Goal: Task Accomplishment & Management: Use online tool/utility

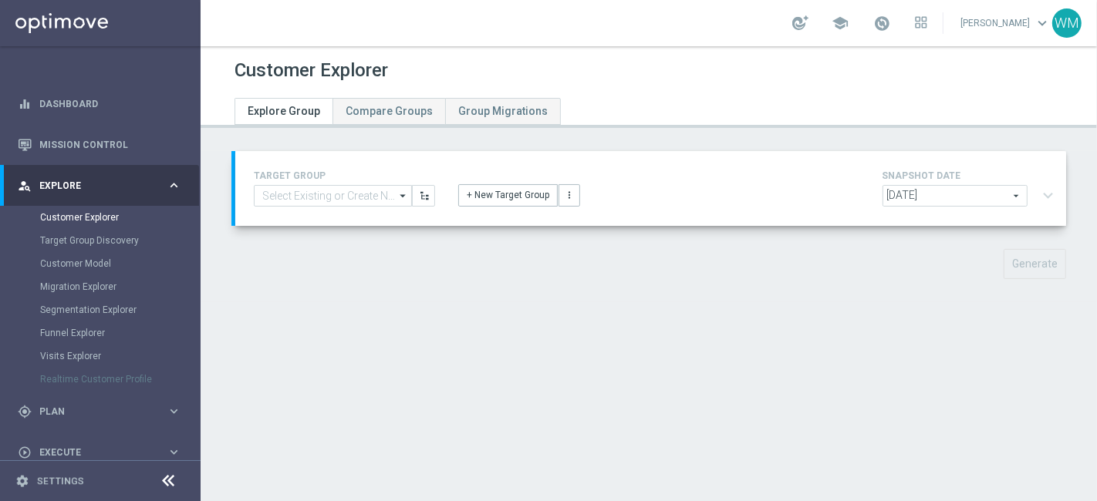
click at [778, 250] on div "Generate" at bounding box center [649, 264] width 858 height 30
click at [468, 194] on button "+ New Target Group" at bounding box center [508, 195] width 100 height 22
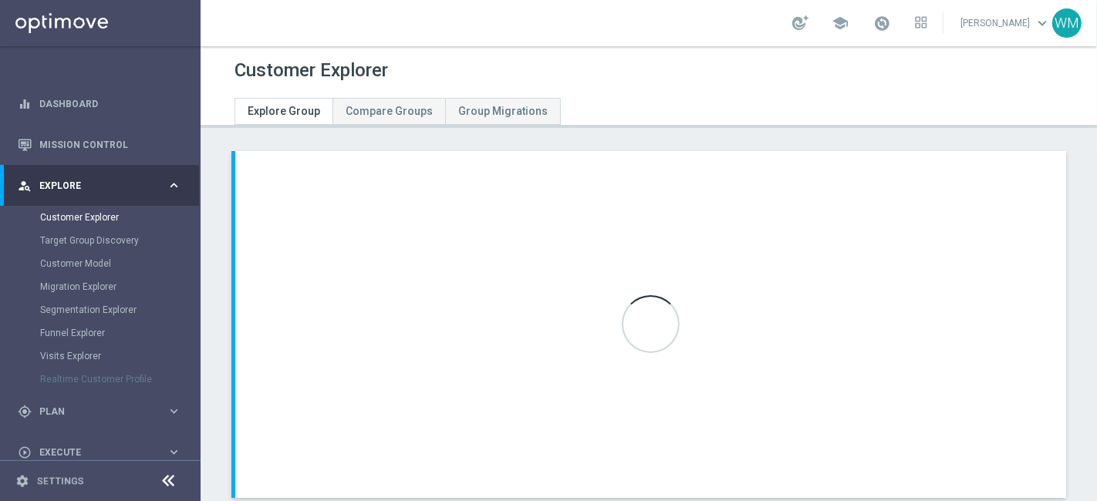
scroll to position [87, 0]
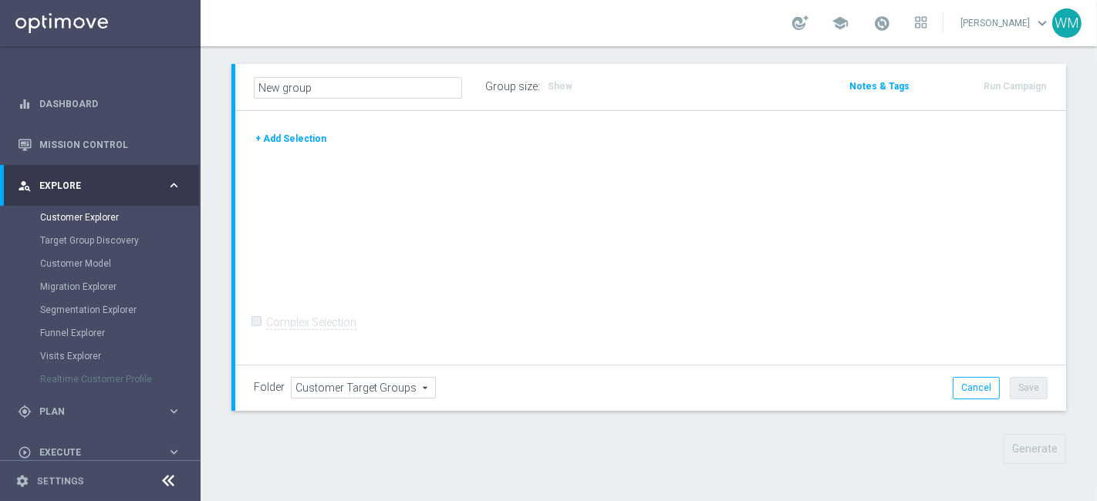
click at [302, 137] on button "+ Add Selection" at bounding box center [291, 138] width 74 height 17
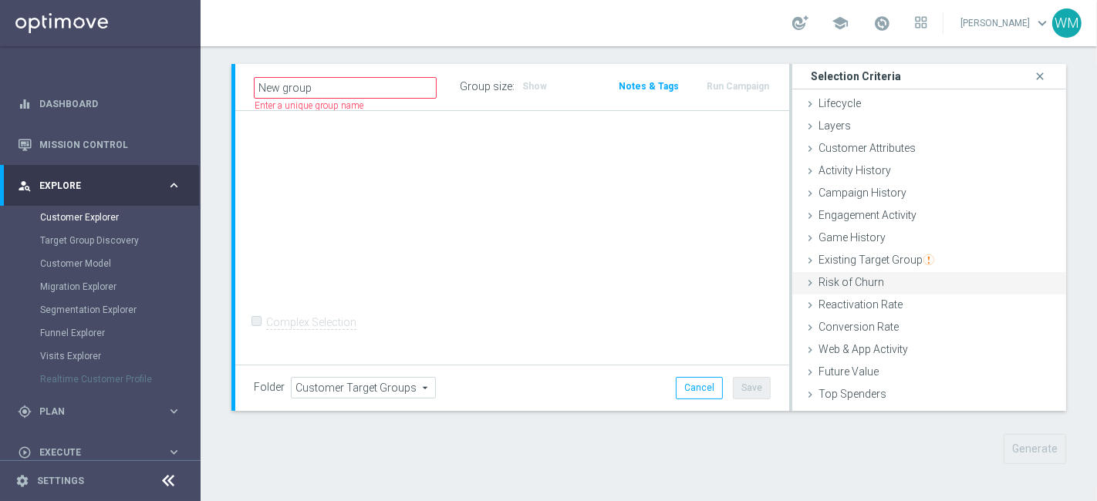
scroll to position [62, 0]
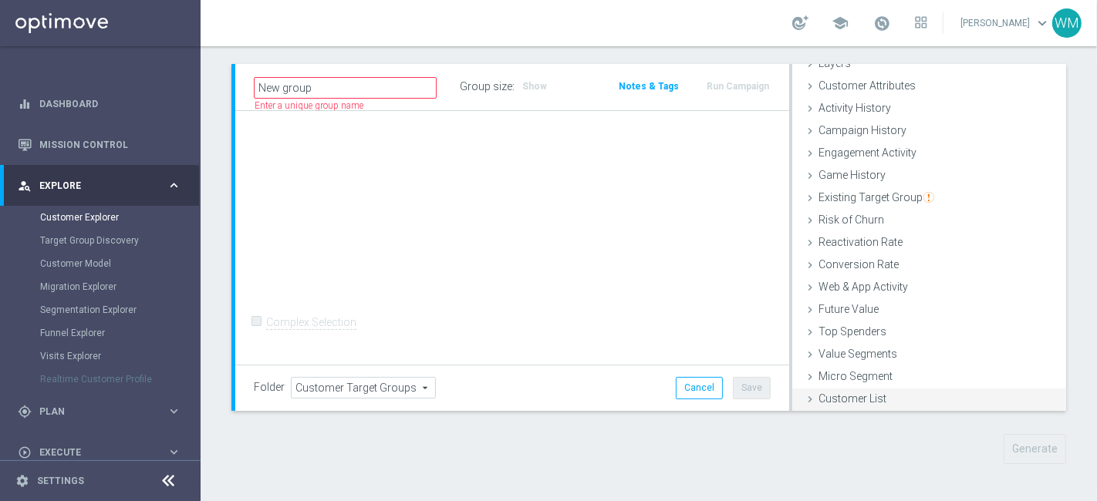
click at [789, 360] on div "Customer List done" at bounding box center [929, 400] width 274 height 23
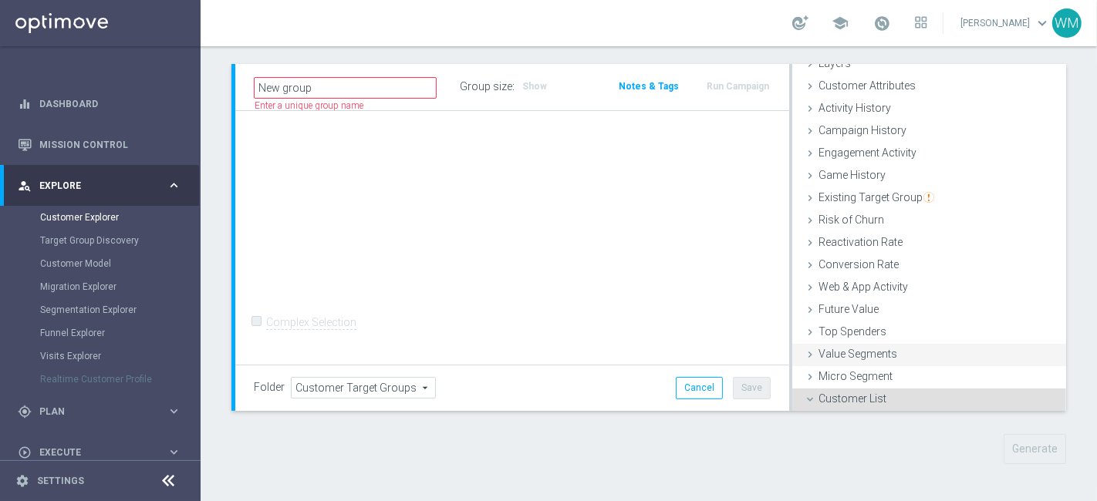
scroll to position [217, 0]
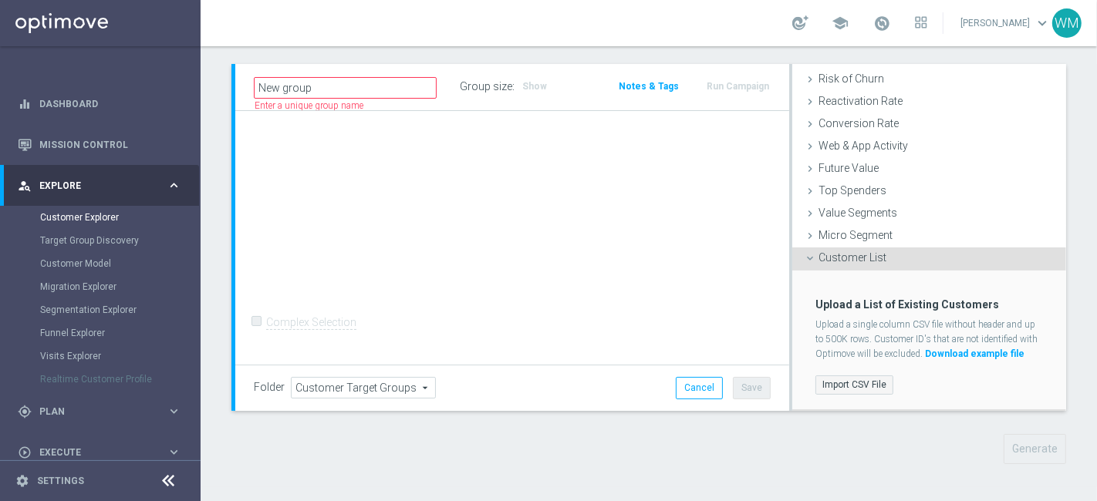
click at [789, 360] on label "Import CSV File" at bounding box center [854, 385] width 78 height 19
click at [0, 0] on input "Import CSV File" at bounding box center [0, 0] width 0 height 0
click at [789, 360] on label "Import CSV File" at bounding box center [854, 385] width 78 height 19
click at [0, 0] on input "Import CSV File" at bounding box center [0, 0] width 0 height 0
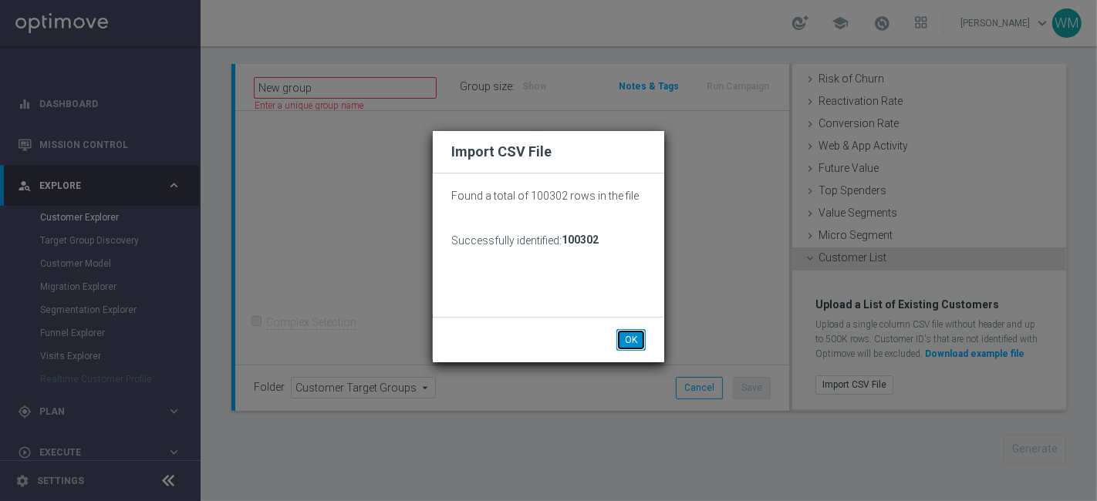
click at [643, 336] on button "OK" at bounding box center [630, 340] width 29 height 22
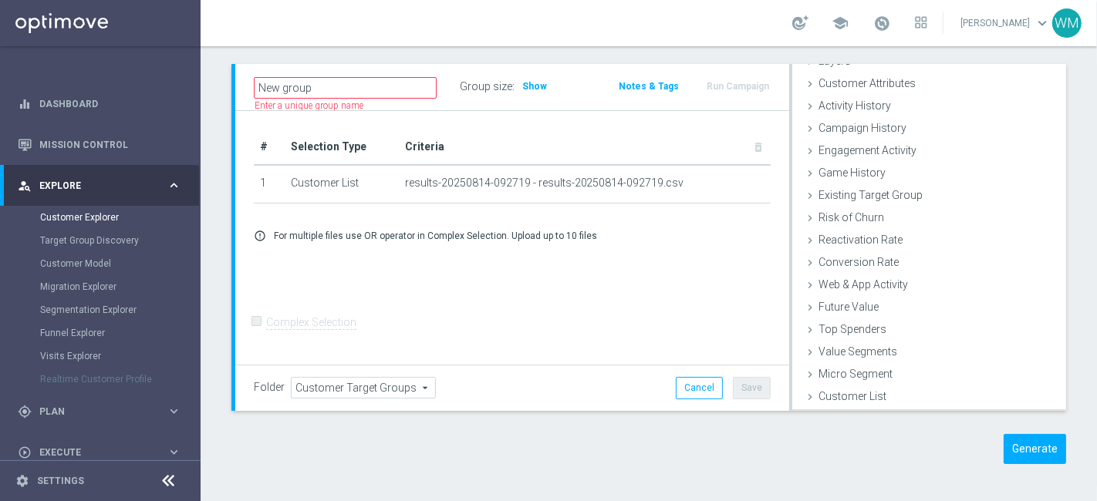
scroll to position [63, 0]
click at [524, 90] on span "Show" at bounding box center [534, 86] width 25 height 11
click at [789, 132] on span "Campaign History" at bounding box center [863, 129] width 88 height 12
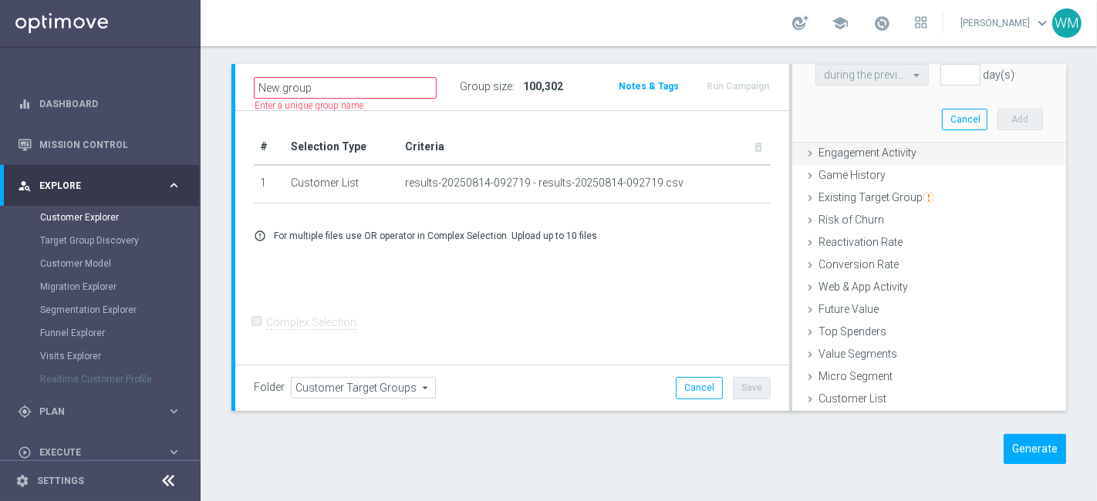
scroll to position [0, 0]
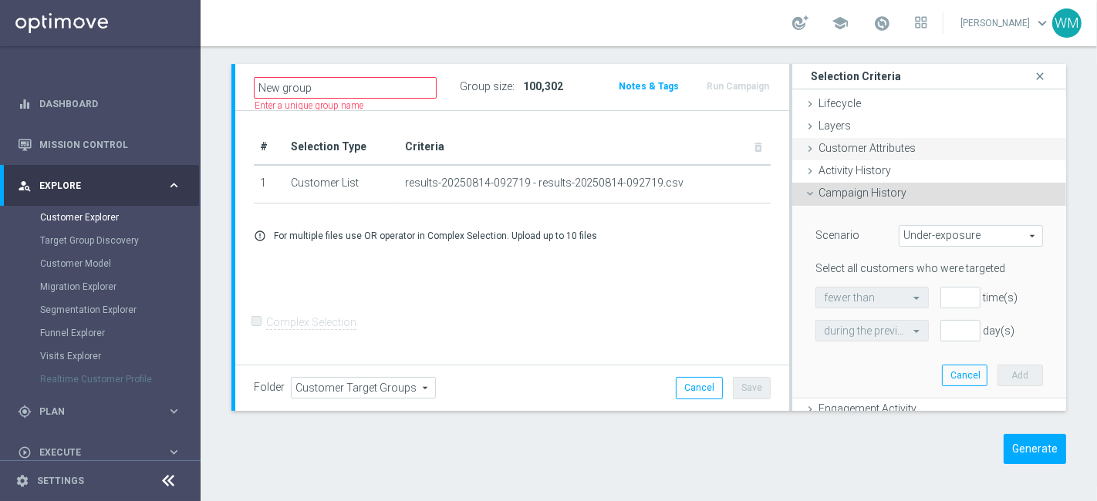
click at [789, 152] on span "Customer Attributes" at bounding box center [867, 148] width 97 height 12
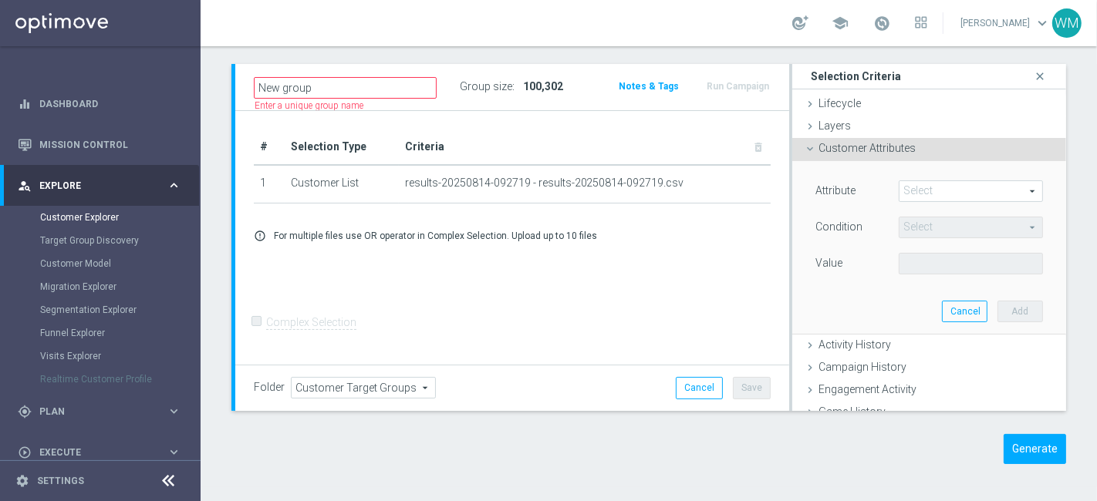
click at [789, 198] on span at bounding box center [971, 191] width 143 height 20
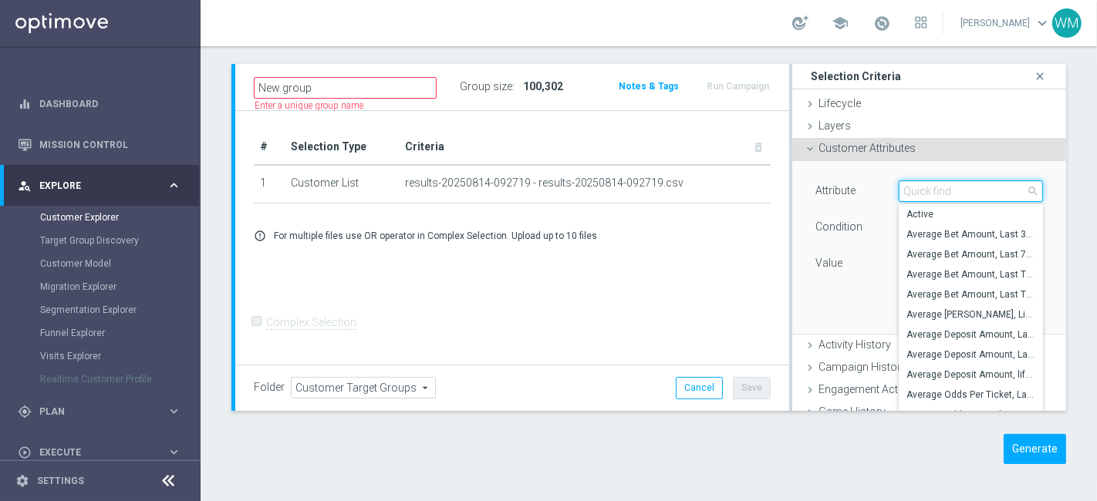
click at [789, 195] on input "search" at bounding box center [971, 192] width 144 height 22
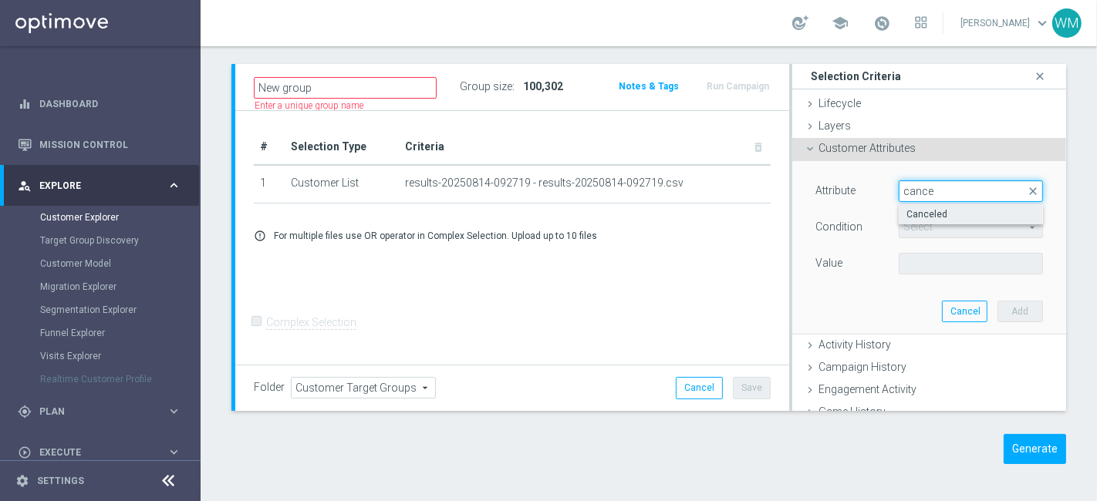
type input "cance"
click at [789, 209] on span "Canceled" at bounding box center [971, 214] width 129 height 12
type input "Canceled"
type input "Equals"
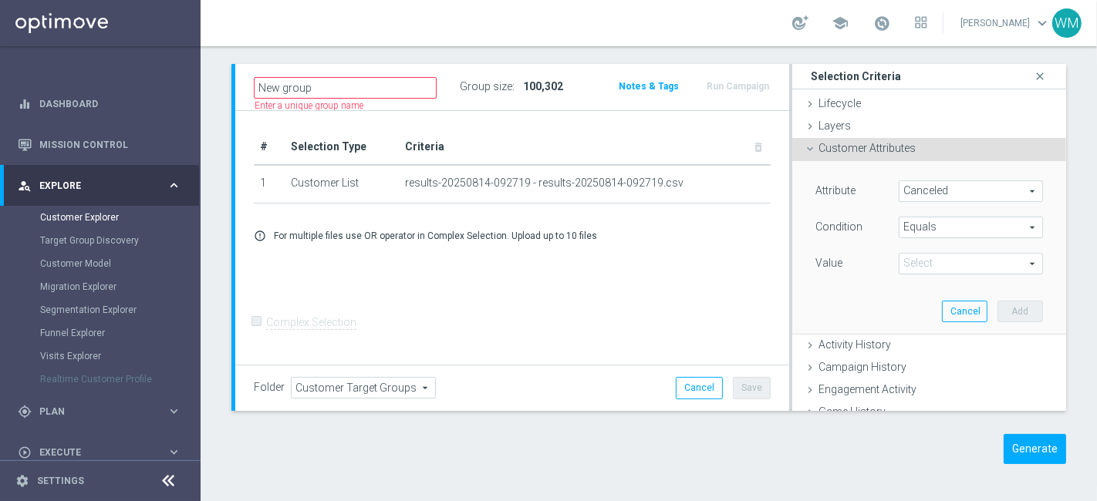
click at [789, 258] on span at bounding box center [971, 264] width 143 height 20
click at [789, 303] on span "True" at bounding box center [971, 307] width 129 height 12
type input "True"
click at [789, 309] on button "Add" at bounding box center [1021, 312] width 46 height 22
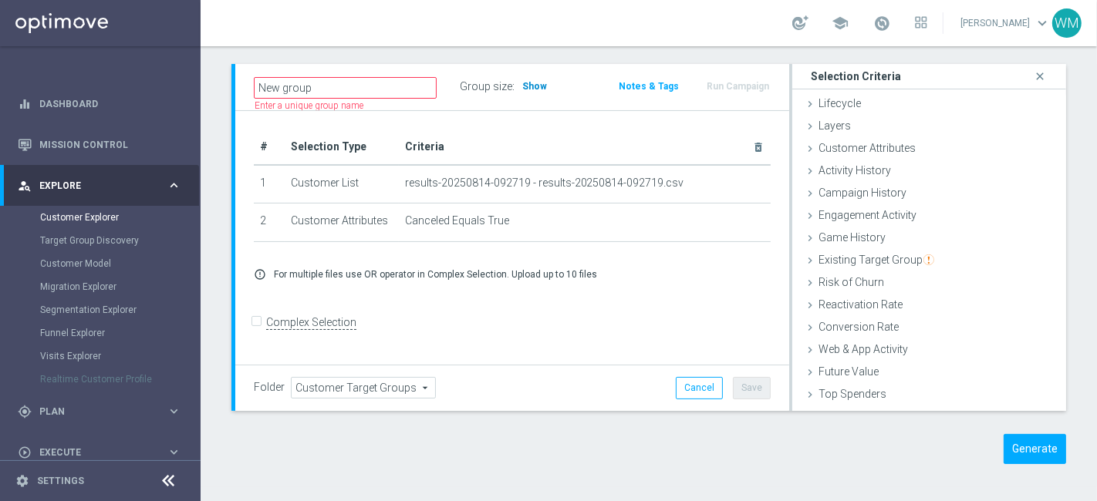
click at [528, 93] on h3 "Show" at bounding box center [535, 86] width 28 height 17
click at [789, 150] on span "Customer Attributes" at bounding box center [867, 148] width 97 height 12
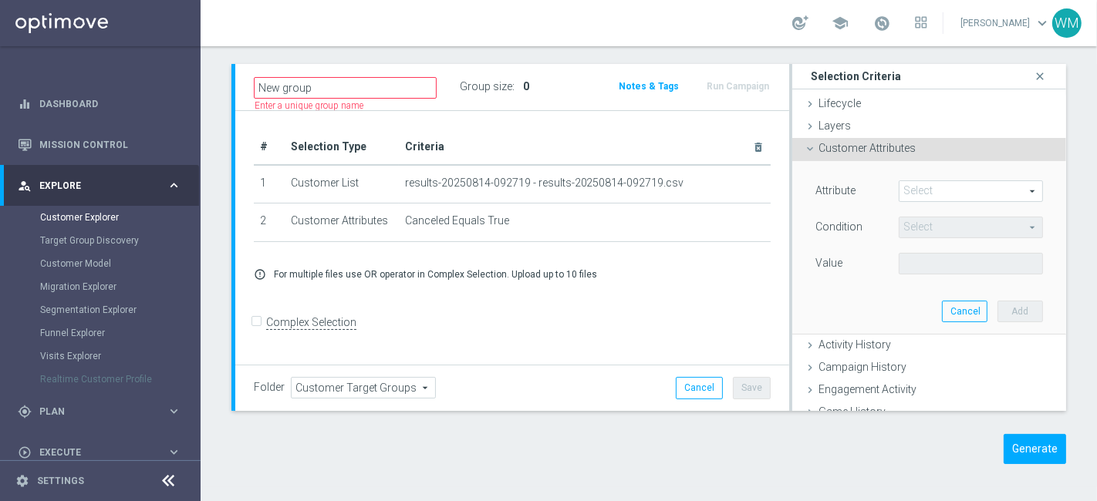
click at [789, 181] on span at bounding box center [971, 191] width 143 height 20
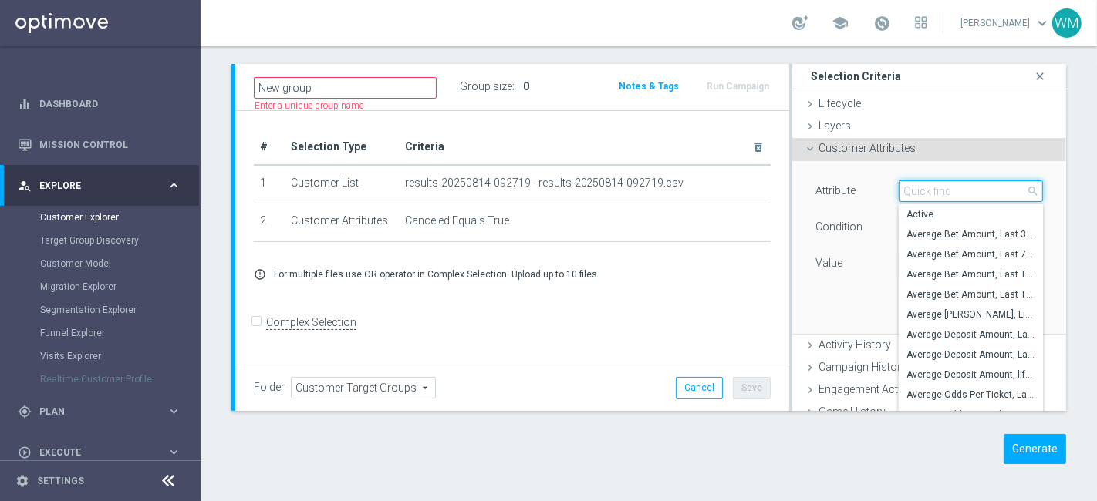
click at [789, 186] on input "search" at bounding box center [971, 192] width 144 height 22
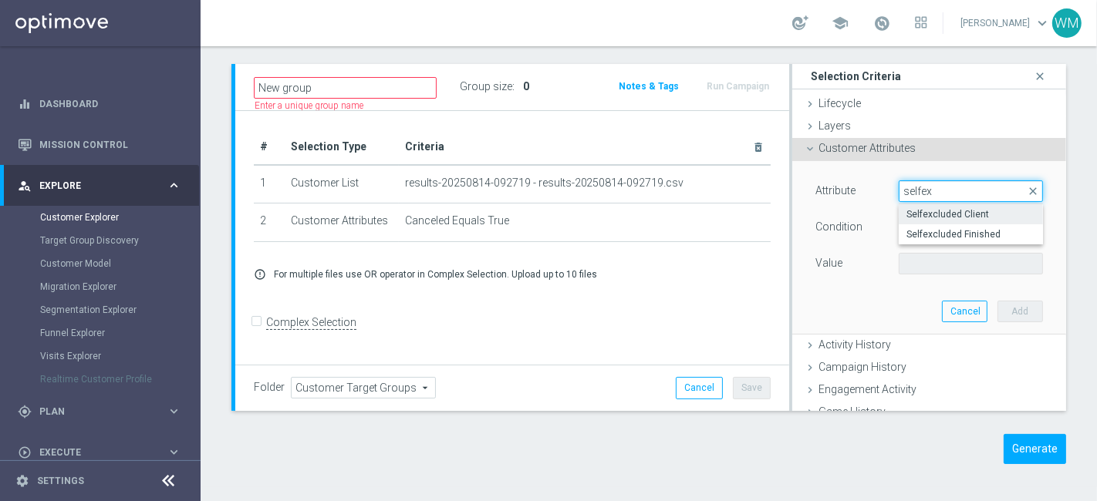
type input "selfex"
click at [789, 214] on span "Selfexcluded Client" at bounding box center [971, 214] width 129 height 12
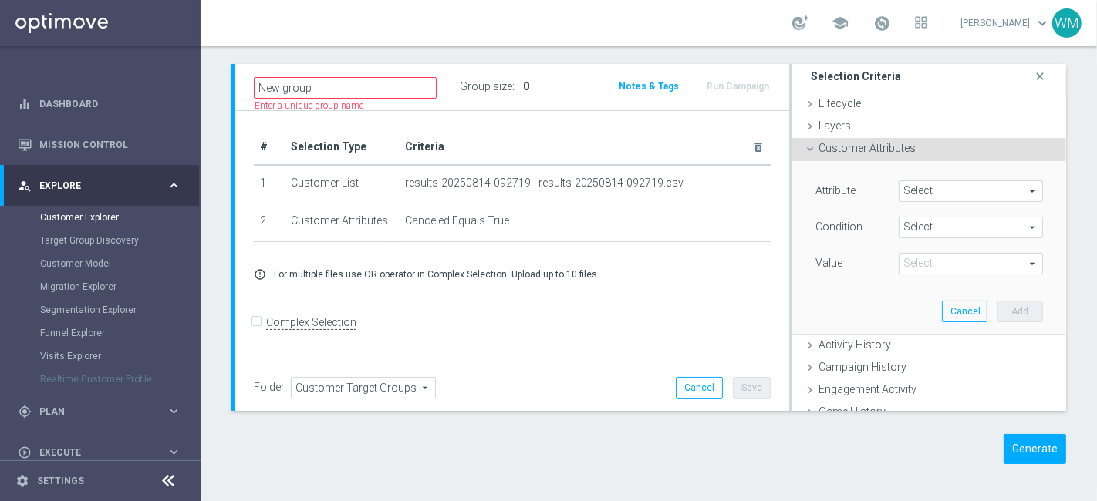
type input "Selfexcluded Client"
type input "Equals"
click at [789, 259] on span at bounding box center [971, 264] width 143 height 20
click at [789, 326] on span "True" at bounding box center [971, 327] width 129 height 12
type input "True"
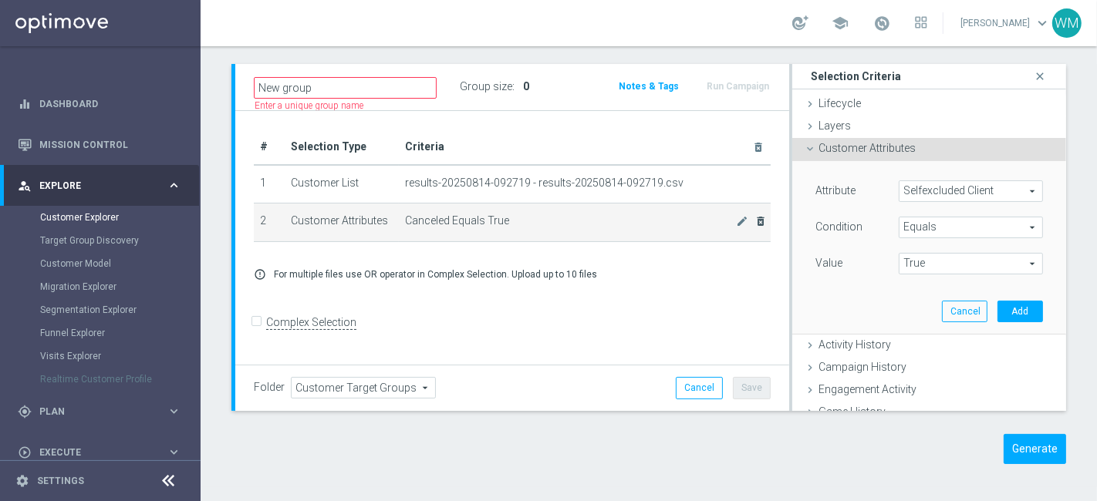
click at [755, 221] on icon "delete_forever" at bounding box center [761, 221] width 12 height 12
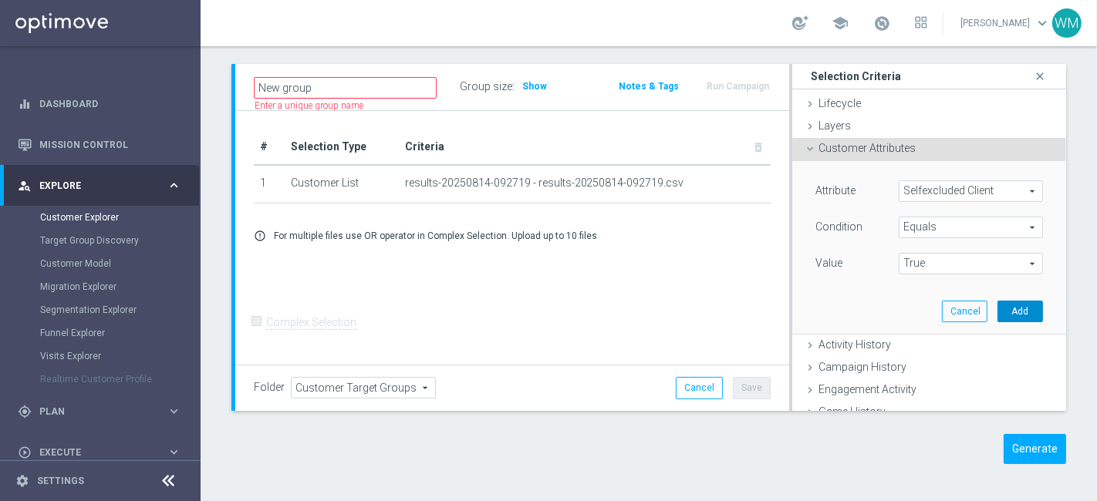
click at [789, 316] on button "Add" at bounding box center [1021, 312] width 46 height 22
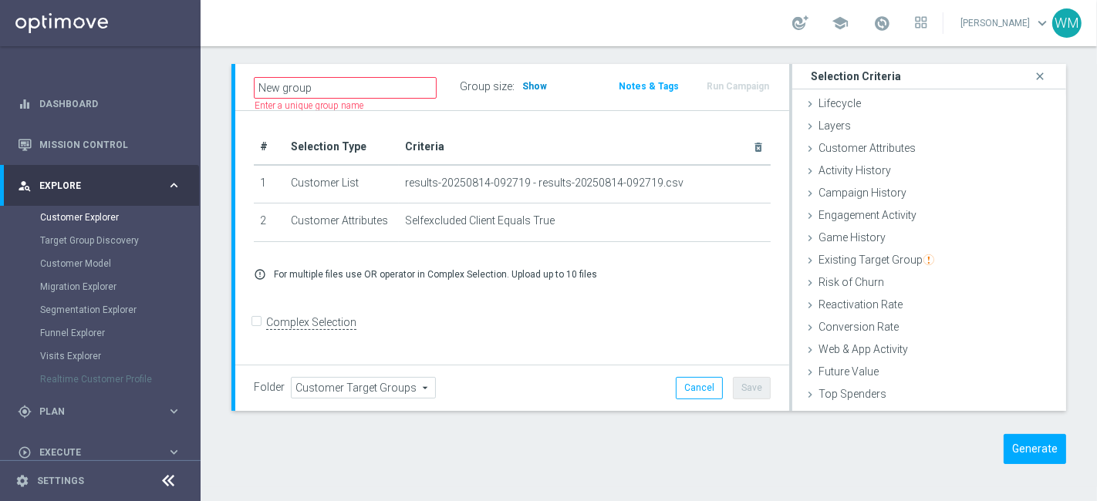
click at [526, 85] on span "Show" at bounding box center [534, 86] width 25 height 11
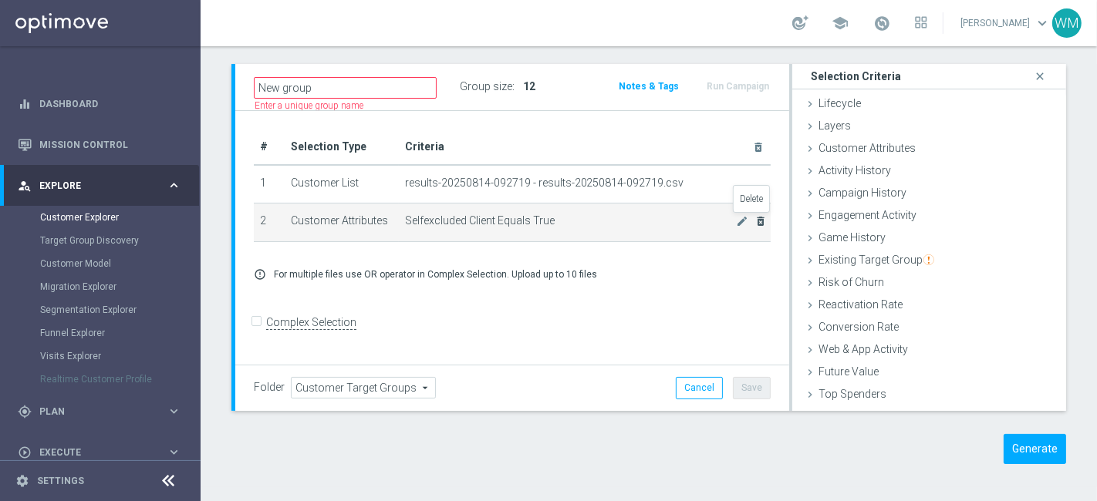
click at [755, 217] on icon "delete_forever" at bounding box center [761, 221] width 12 height 12
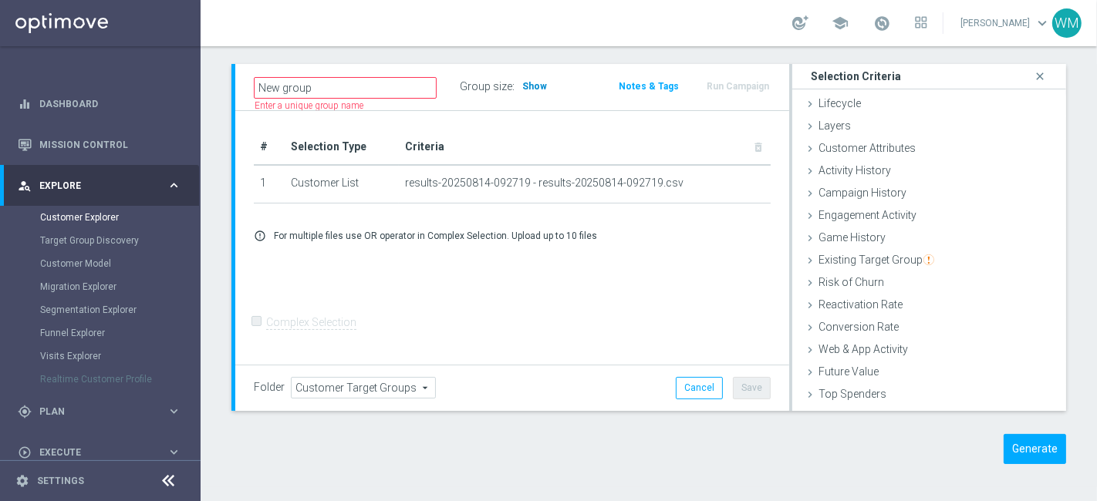
click at [528, 89] on span "Show" at bounding box center [534, 86] width 25 height 11
click at [113, 215] on link "Customer Explorer" at bounding box center [100, 217] width 120 height 12
click at [704, 360] on button "Cancel" at bounding box center [699, 388] width 47 height 22
type input "Select"
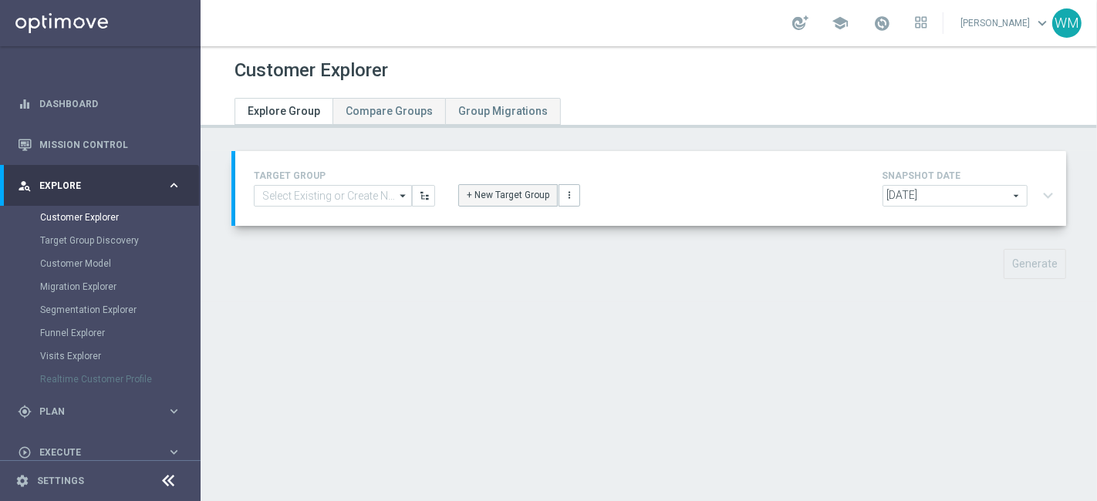
click at [478, 198] on button "+ New Target Group" at bounding box center [508, 195] width 100 height 22
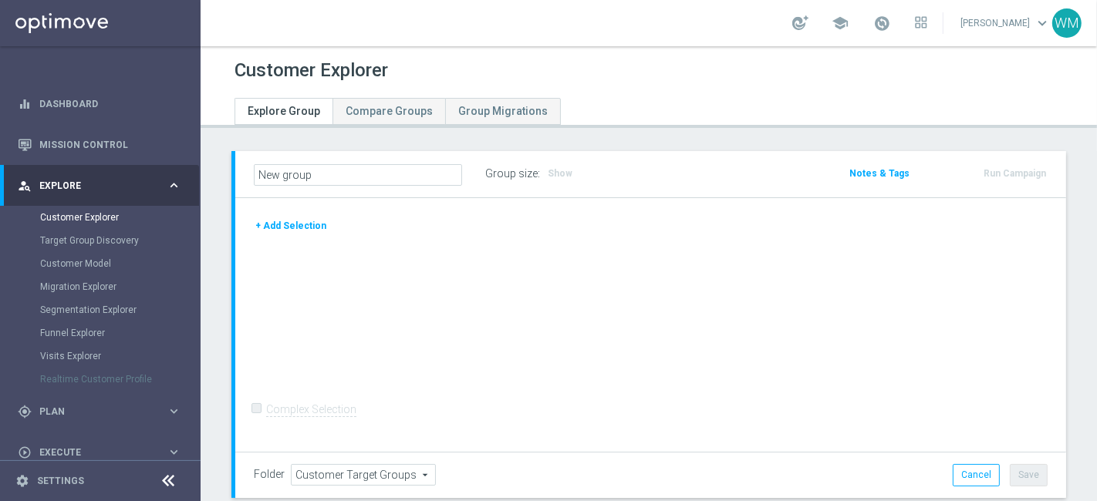
click at [274, 221] on button "+ Add Selection" at bounding box center [291, 226] width 74 height 17
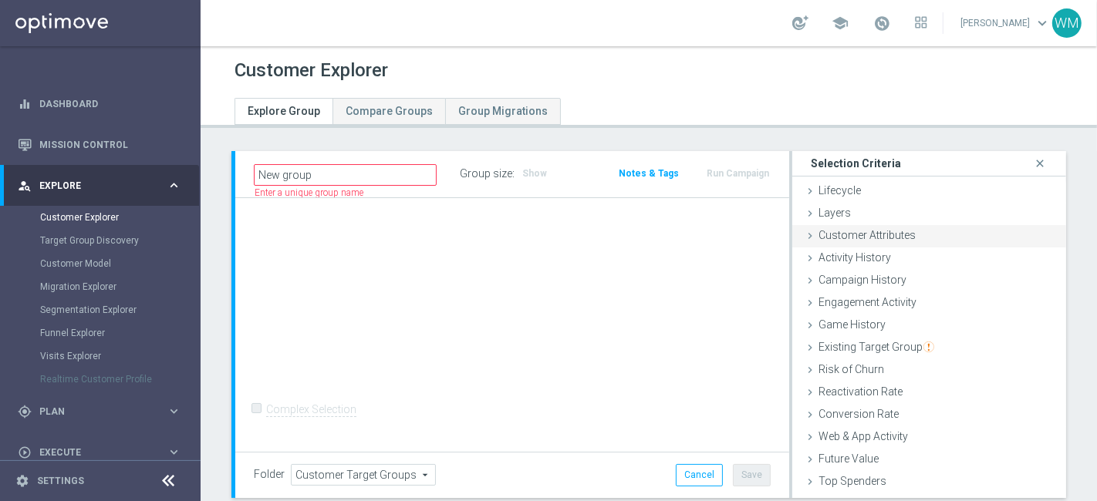
click at [789, 241] on div "Customer Attributes done" at bounding box center [929, 236] width 274 height 23
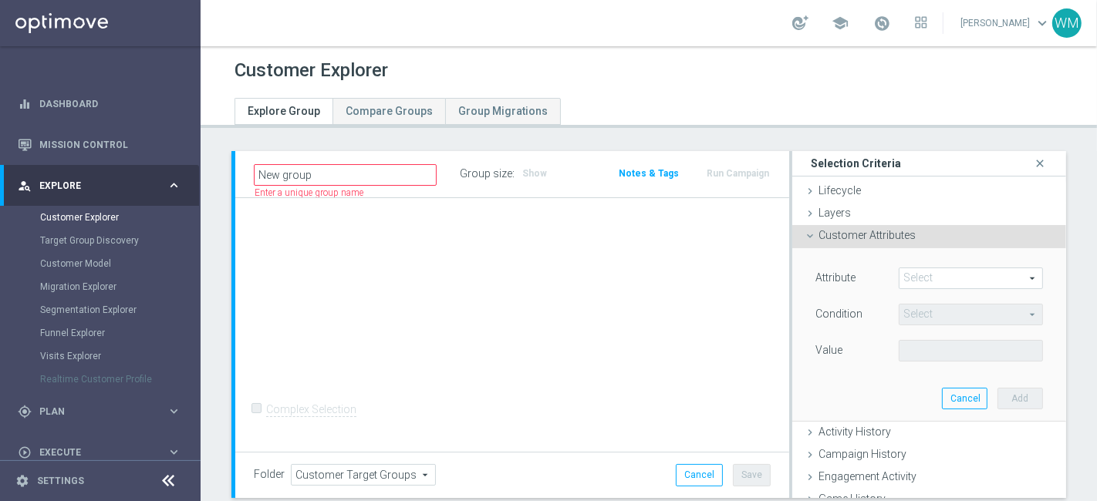
click at [789, 274] on span at bounding box center [971, 278] width 143 height 20
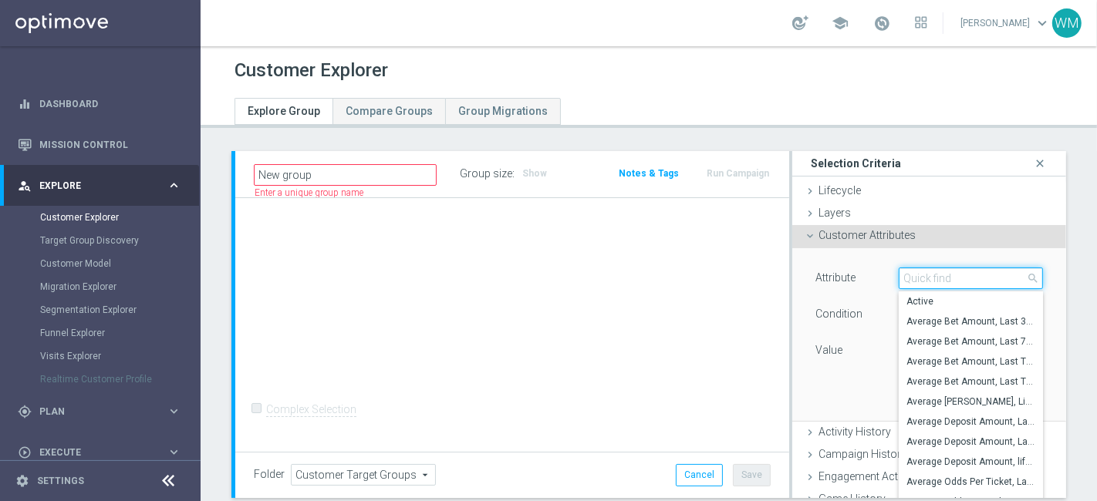
click at [789, 274] on input "search" at bounding box center [971, 279] width 144 height 22
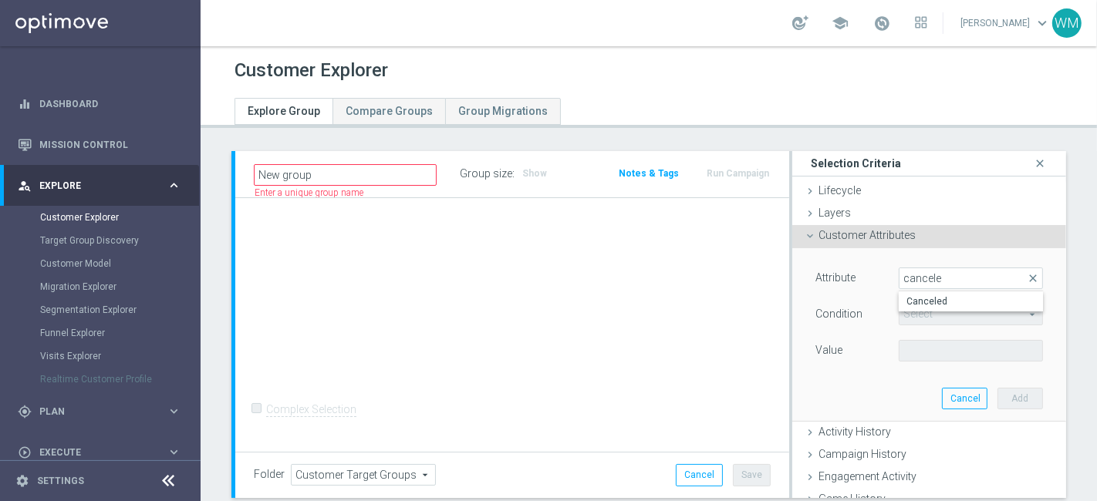
click at [789, 312] on opti-search-list "Select arrow_drop_down search" at bounding box center [971, 314] width 144 height 11
click at [789, 283] on span at bounding box center [971, 278] width 143 height 20
click at [0, 0] on input "search" at bounding box center [0, 0] width 0 height 0
type input "cancel"
click at [789, 299] on span "Canceled" at bounding box center [971, 301] width 129 height 12
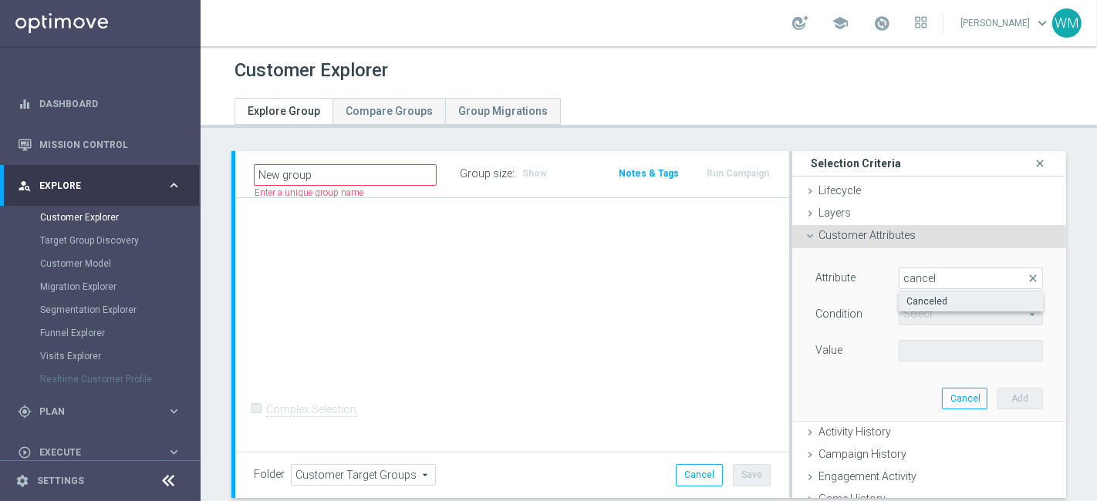
type input "Canceled"
type input "Equals"
click at [789, 347] on span at bounding box center [971, 351] width 143 height 20
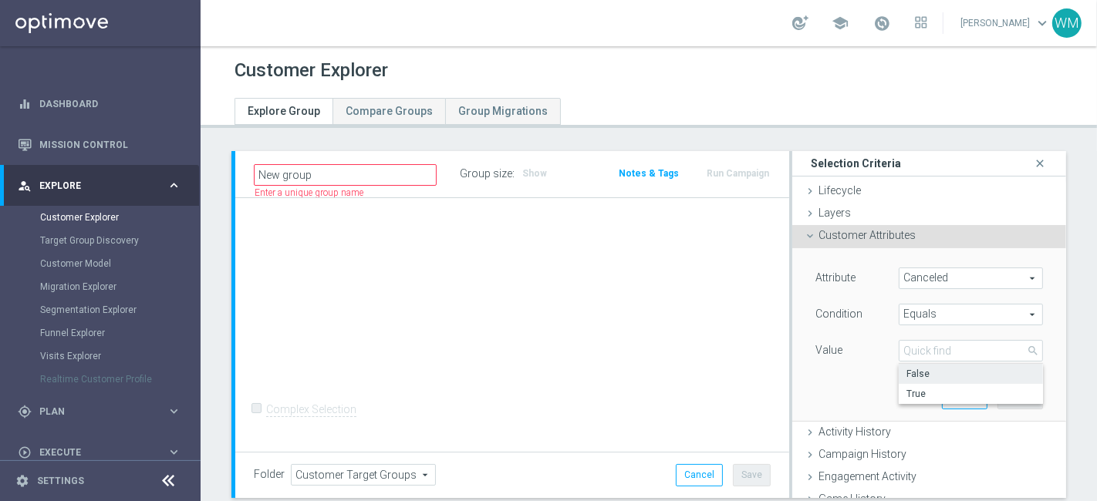
click at [789, 360] on span "False" at bounding box center [971, 374] width 129 height 12
type input "False"
click at [789, 360] on button "Add" at bounding box center [1021, 399] width 46 height 22
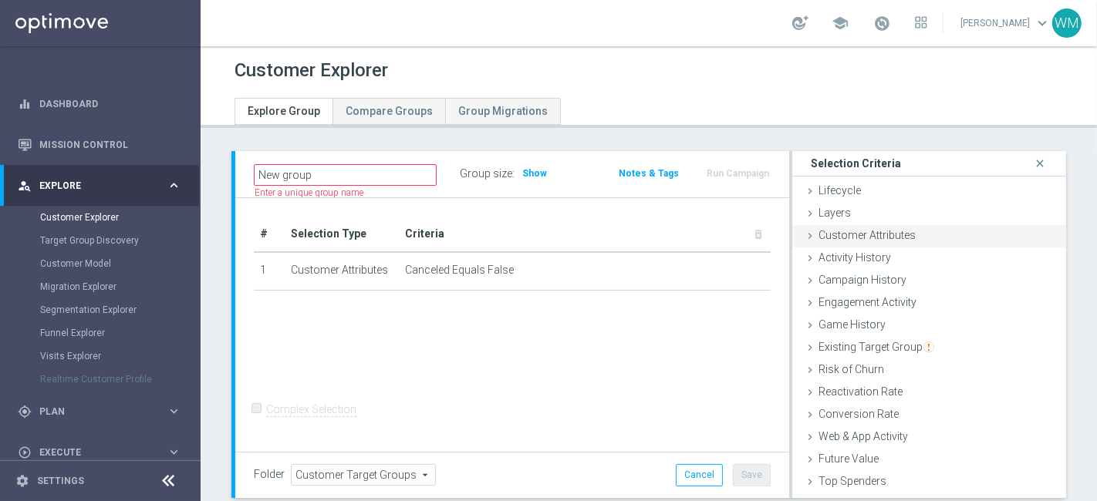
click at [789, 235] on span "Customer Attributes" at bounding box center [867, 235] width 97 height 12
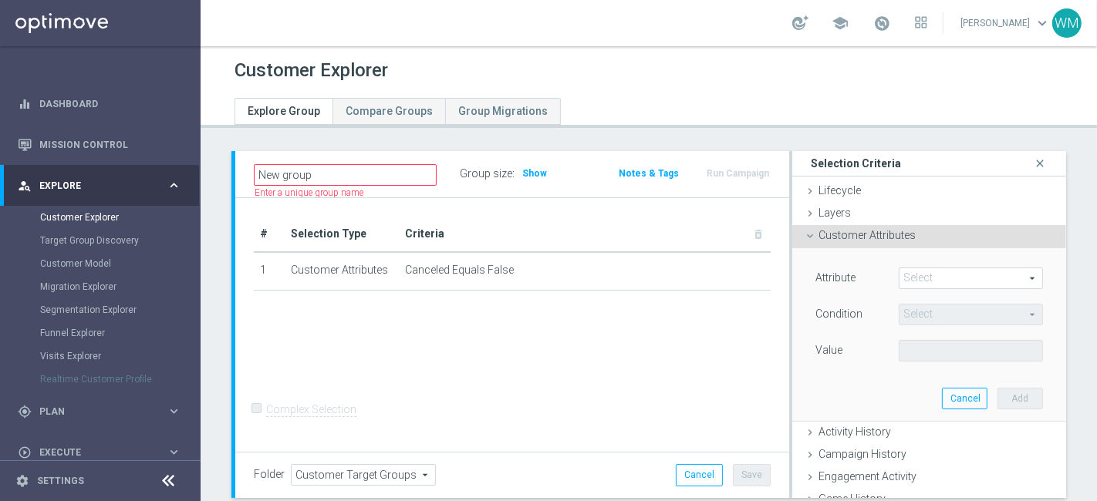
click at [789, 274] on span at bounding box center [971, 278] width 143 height 20
click at [0, 0] on input "search" at bounding box center [0, 0] width 0 height 0
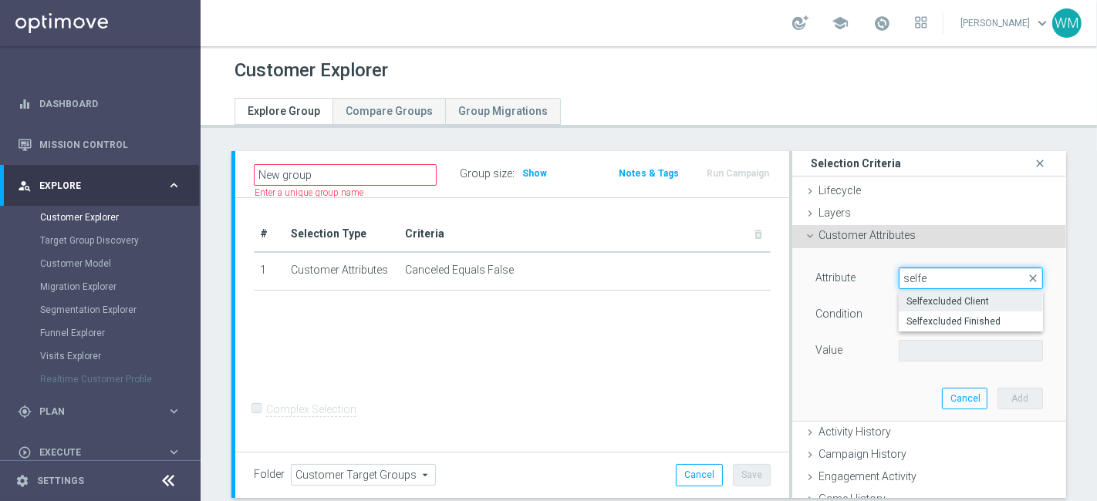
type input "selfe"
click at [789, 295] on span "Selfexcluded Client" at bounding box center [971, 301] width 129 height 12
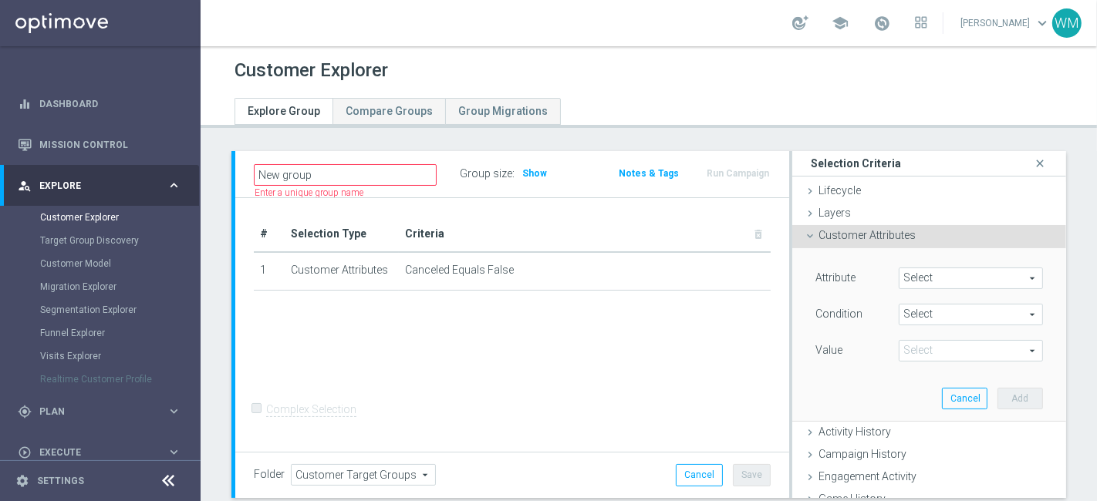
type input "Selfexcluded Client"
type input "Equals"
click at [789, 354] on span at bounding box center [971, 351] width 143 height 20
click at [789, 360] on span "False" at bounding box center [971, 394] width 129 height 12
type input "False"
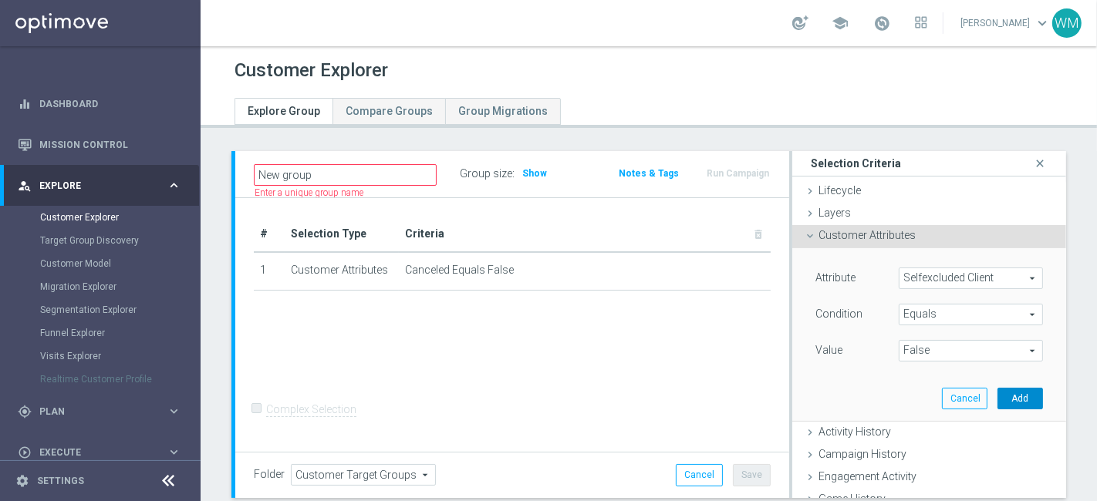
click at [789, 360] on button "Add" at bounding box center [1021, 399] width 46 height 22
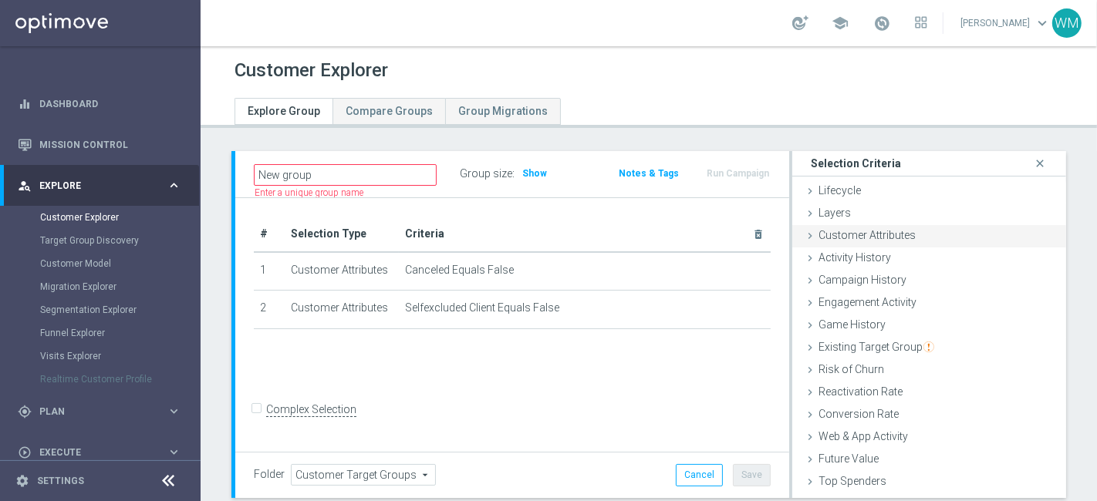
click at [789, 238] on div "Customer Attributes done selection saved" at bounding box center [929, 236] width 274 height 23
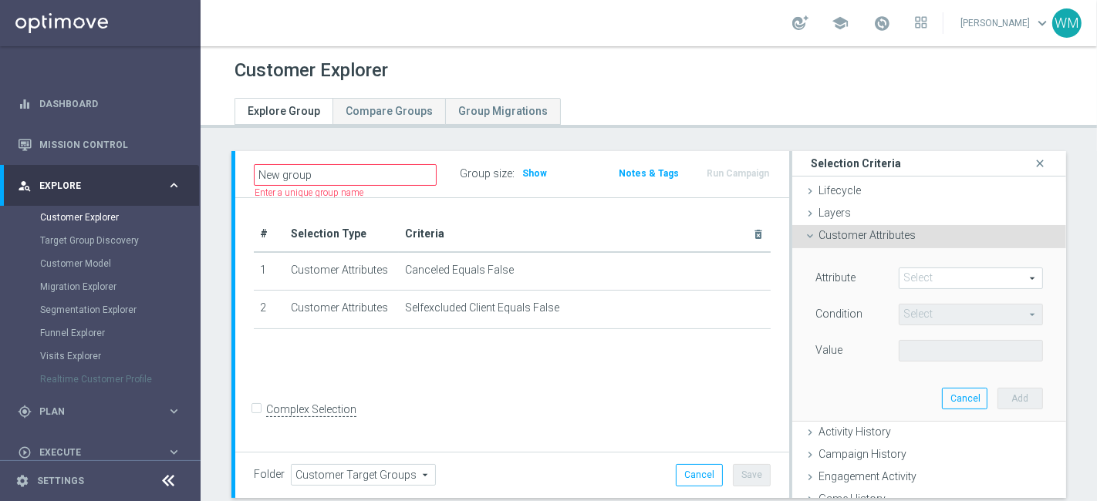
click at [789, 275] on span at bounding box center [971, 278] width 143 height 20
click at [0, 0] on input "search" at bounding box center [0, 0] width 0 height 0
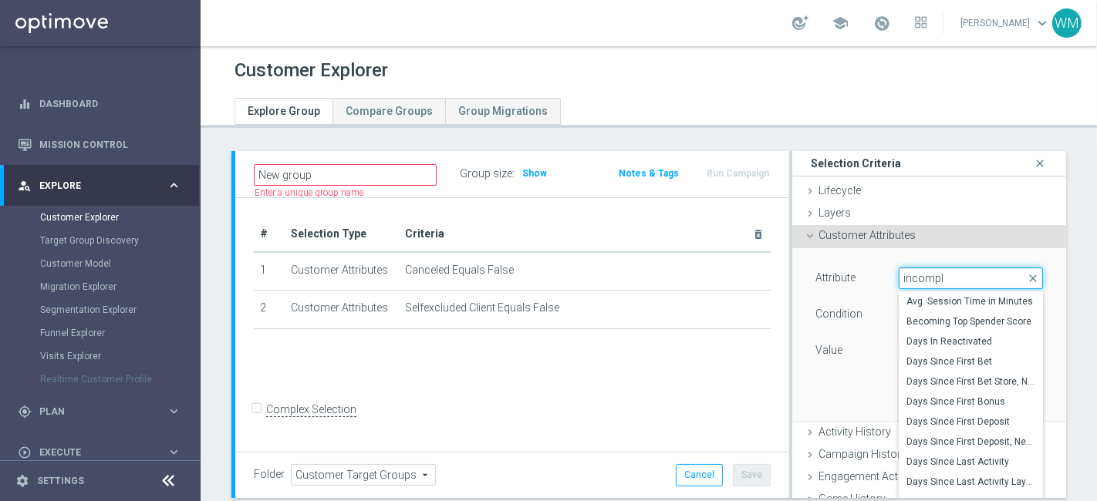
type input "incomple"
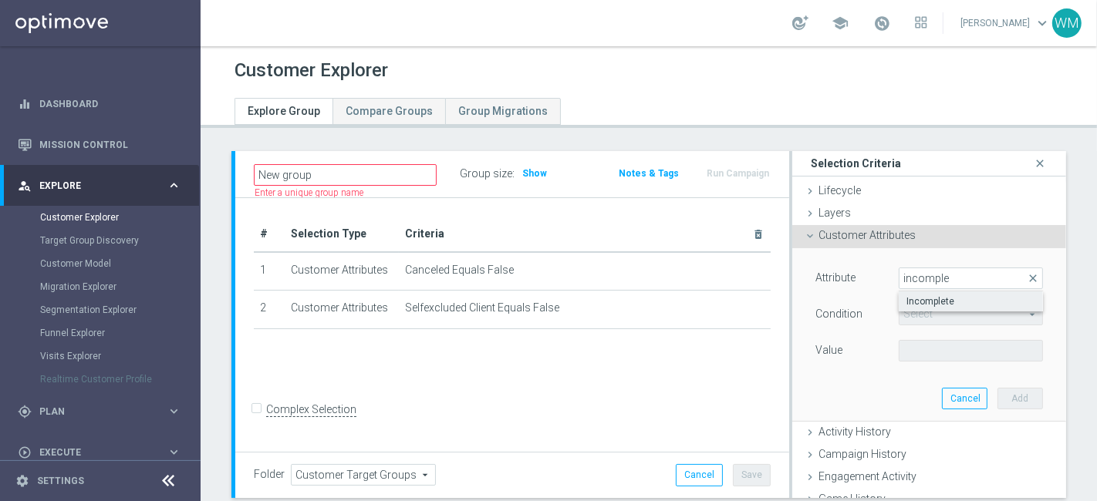
click at [789, 302] on span "Incomplete" at bounding box center [971, 301] width 129 height 12
type input "Incomplete"
type input "Equals"
click at [789, 345] on span at bounding box center [971, 351] width 143 height 20
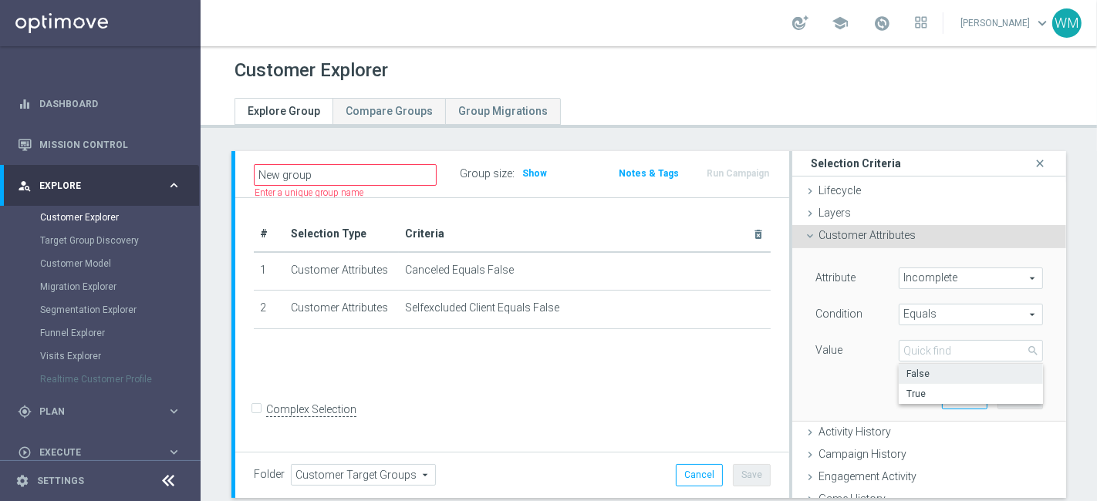
click at [789, 360] on span "False" at bounding box center [971, 374] width 129 height 12
type input "False"
click at [789, 360] on button "Add" at bounding box center [1021, 399] width 46 height 22
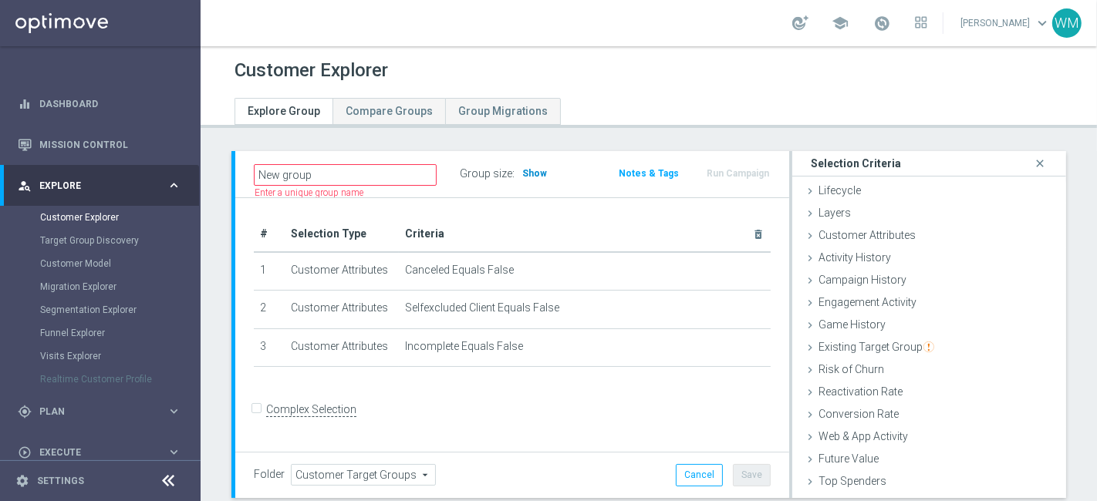
click at [522, 171] on span "Show" at bounding box center [534, 173] width 25 height 11
click at [789, 241] on div "Customer Attributes done selection saved" at bounding box center [929, 236] width 274 height 23
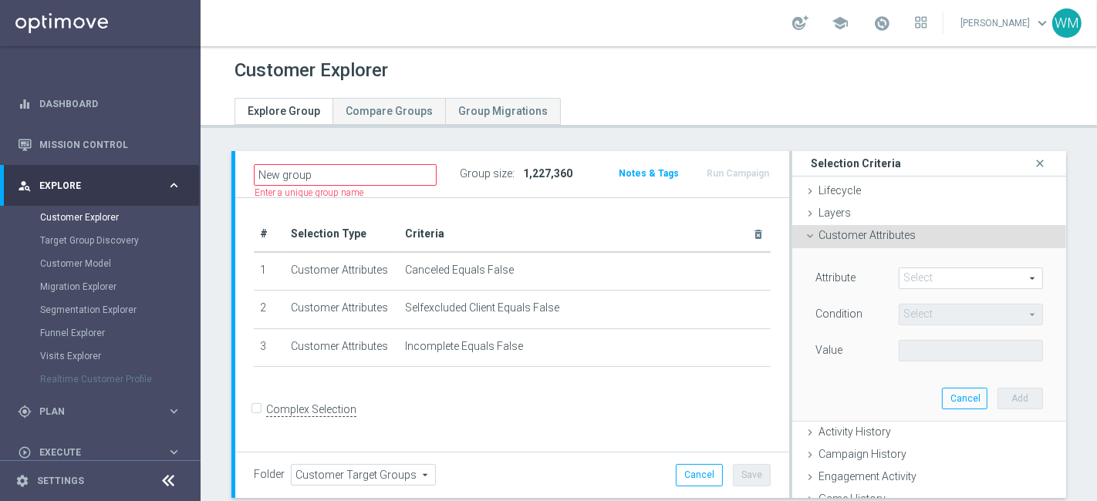
click at [789, 275] on span at bounding box center [971, 278] width 143 height 20
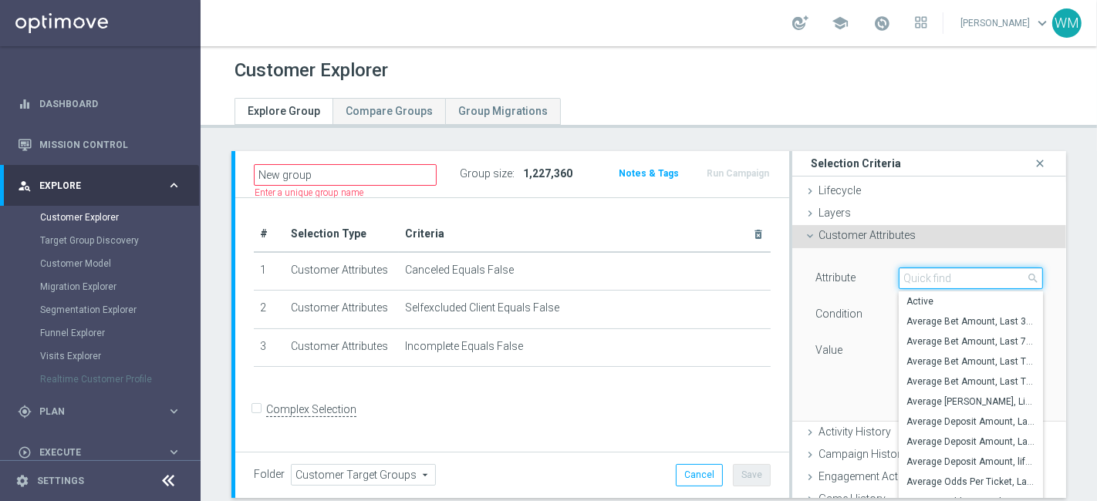
click at [789, 275] on input "search" at bounding box center [971, 279] width 144 height 22
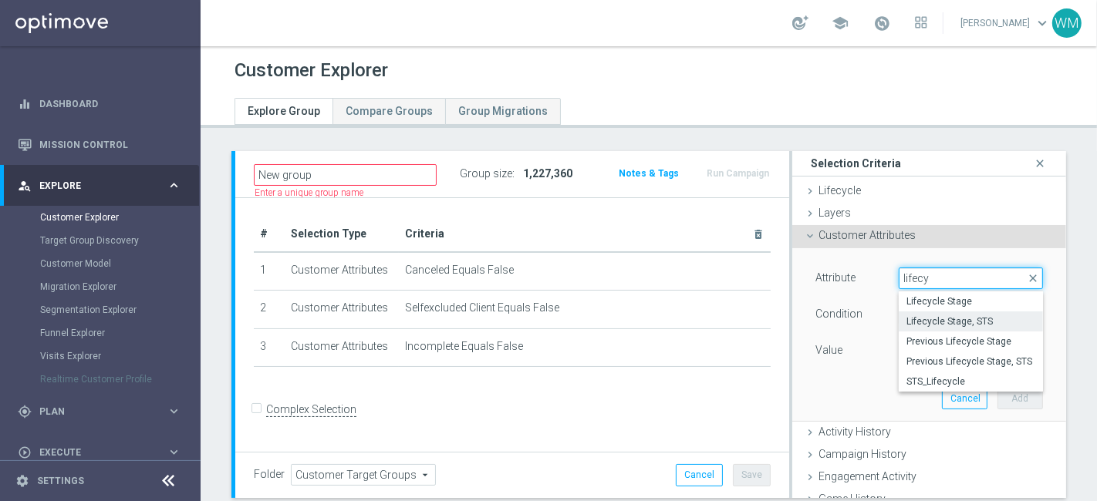
type input "lifecy"
click at [789, 321] on span "Lifecycle Stage, STS" at bounding box center [971, 322] width 129 height 12
type input "Lifecycle Stage, STS"
type input "Equals"
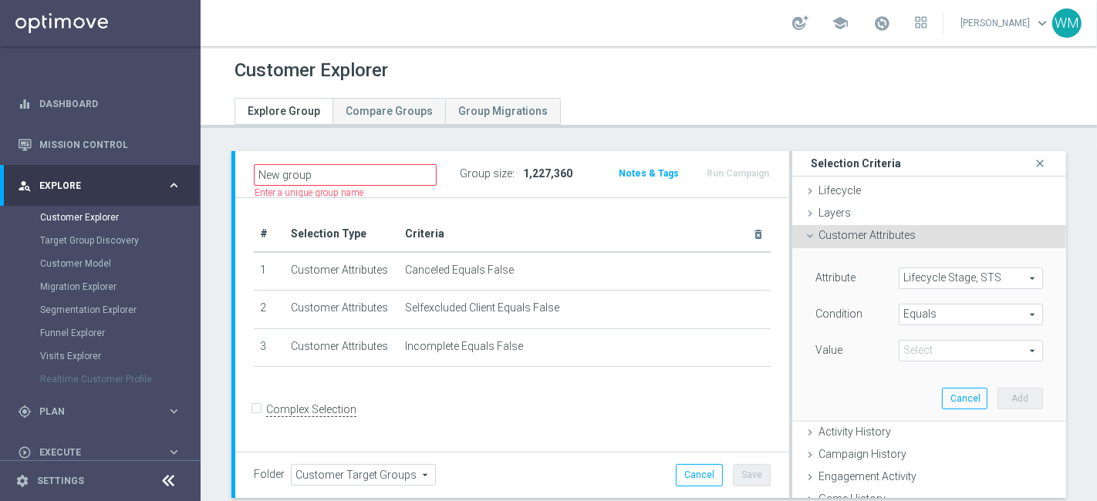
click at [789, 278] on span "Lifecycle Stage, STS" at bounding box center [971, 278] width 143 height 20
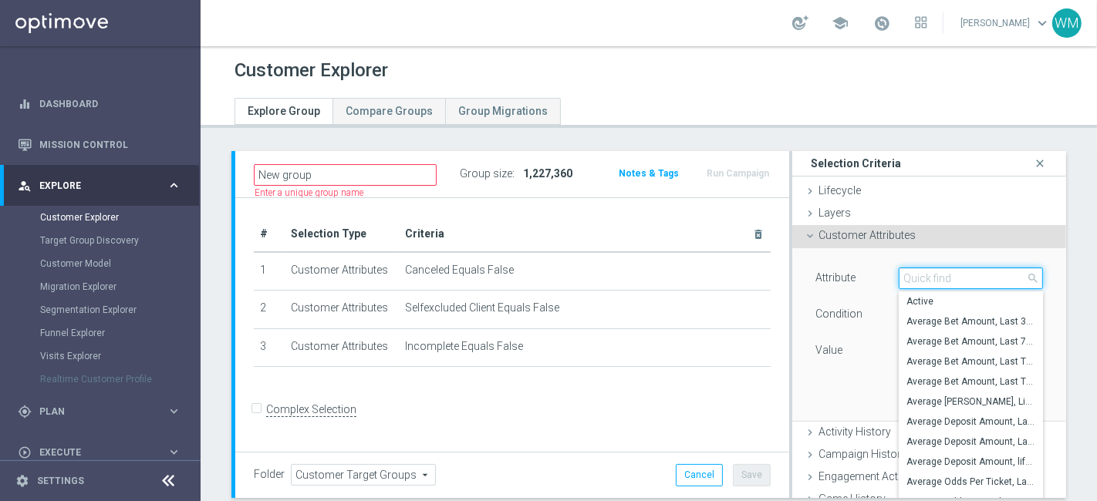
click at [789, 275] on input "search" at bounding box center [971, 279] width 144 height 22
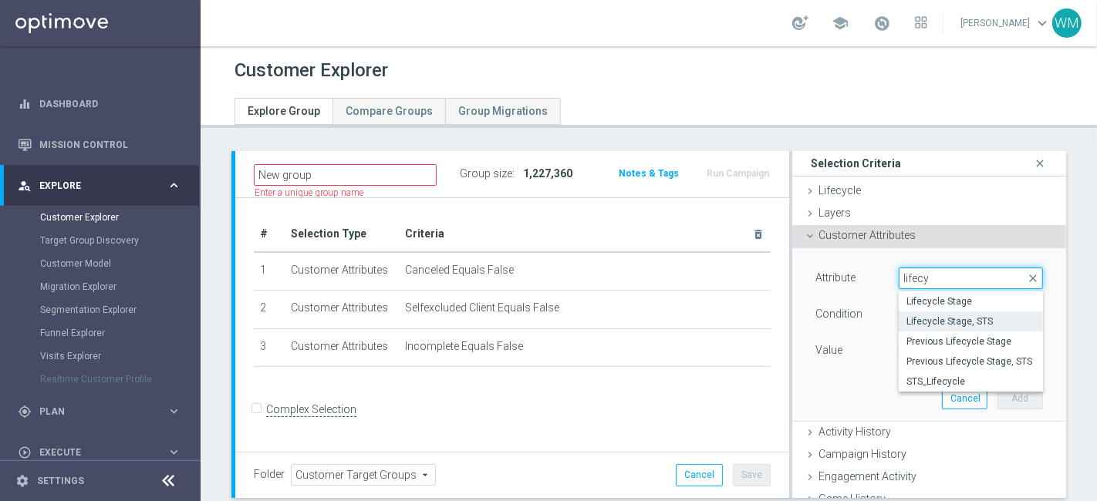
type input "lifecy"
click at [789, 316] on span "Lifecycle Stage, STS" at bounding box center [971, 322] width 129 height 12
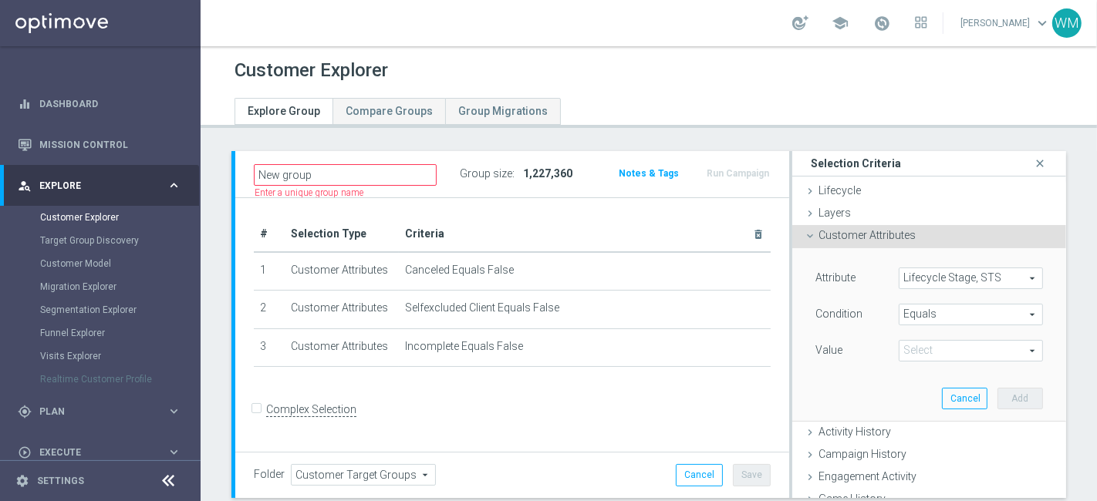
click at [789, 351] on span at bounding box center [971, 351] width 143 height 20
click at [789, 360] on span "Active" at bounding box center [971, 374] width 129 height 12
type input "Active"
click at [789, 360] on button "Add" at bounding box center [1021, 399] width 46 height 22
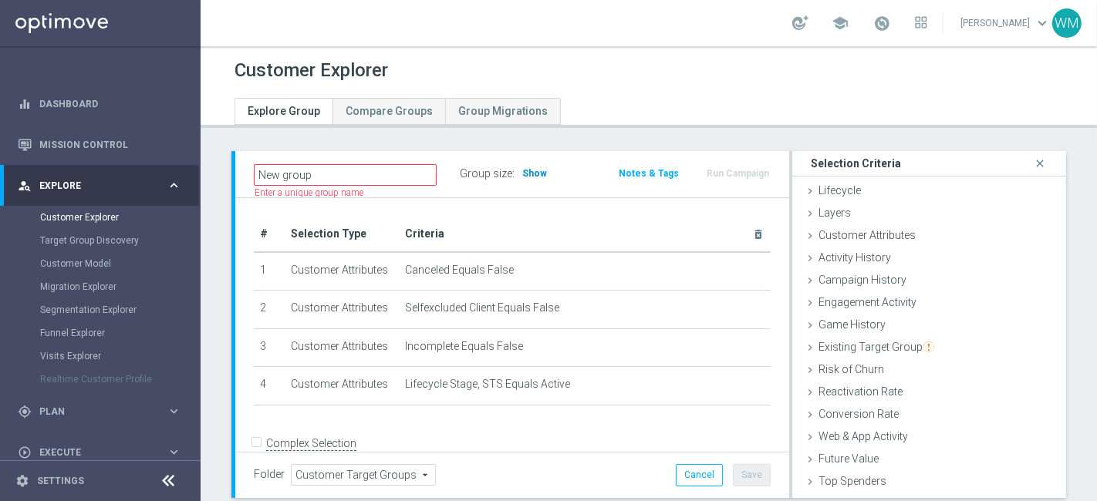
click at [535, 174] on span "Show" at bounding box center [534, 173] width 25 height 11
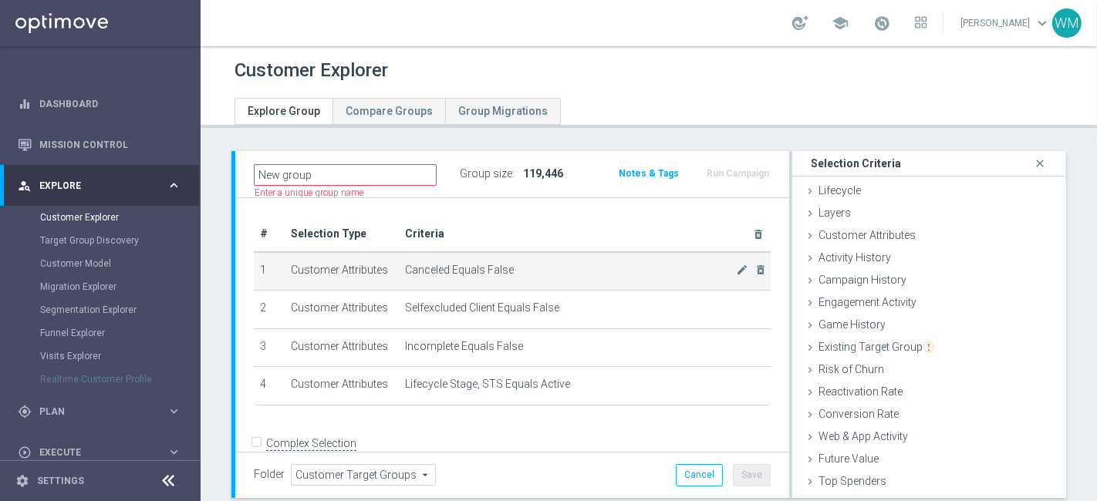
scroll to position [20, 0]
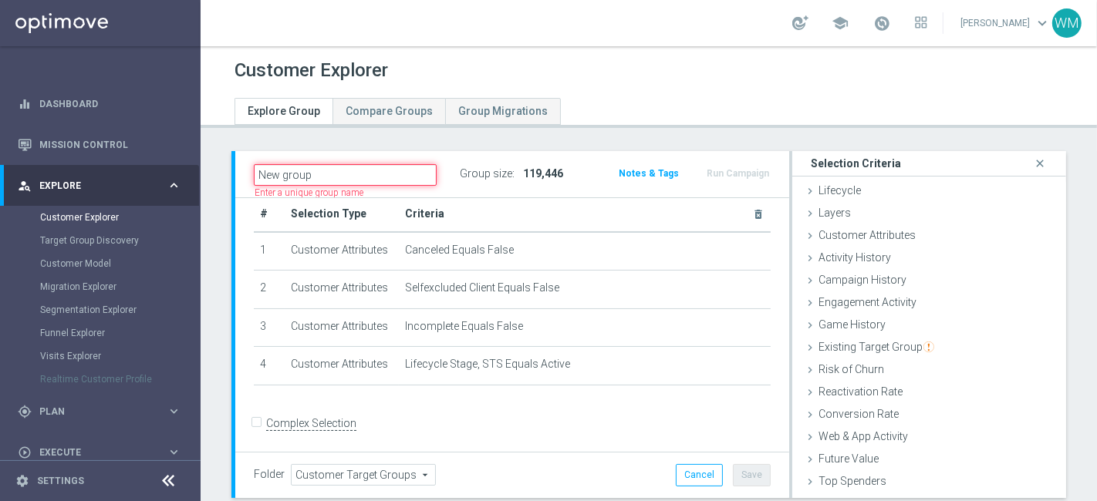
click at [336, 172] on input "New group" at bounding box center [345, 175] width 183 height 22
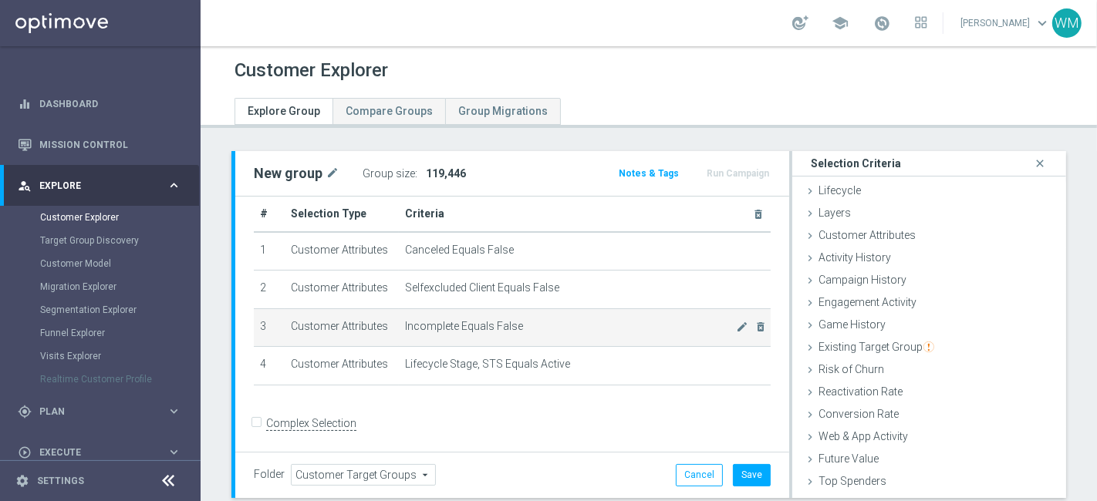
scroll to position [0, 0]
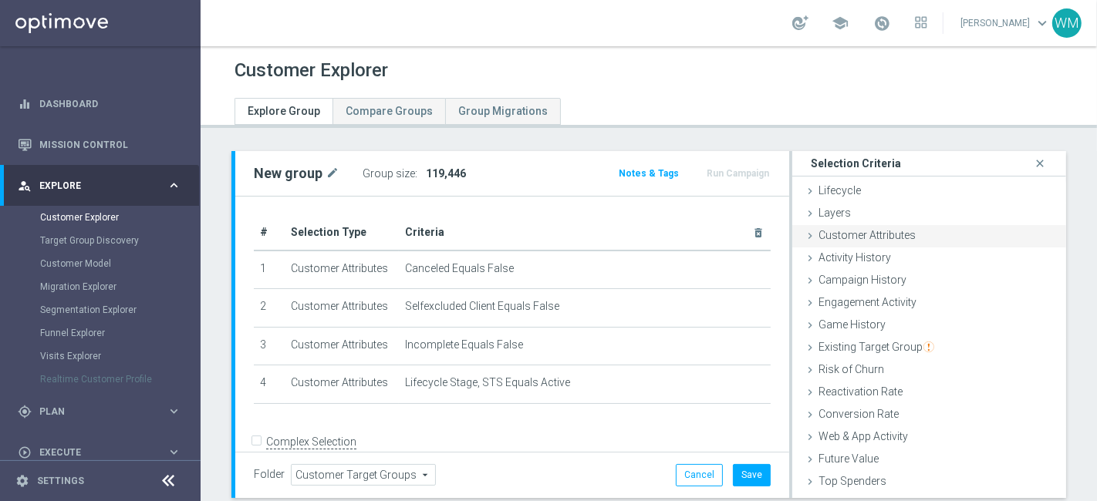
click at [789, 241] on span "Customer Attributes" at bounding box center [867, 235] width 97 height 12
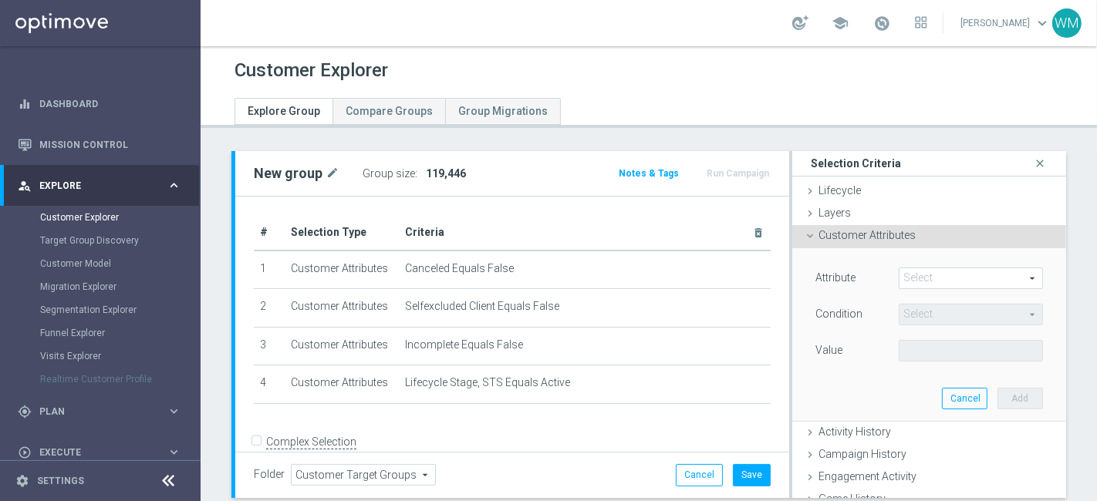
click at [789, 287] on span at bounding box center [971, 278] width 143 height 20
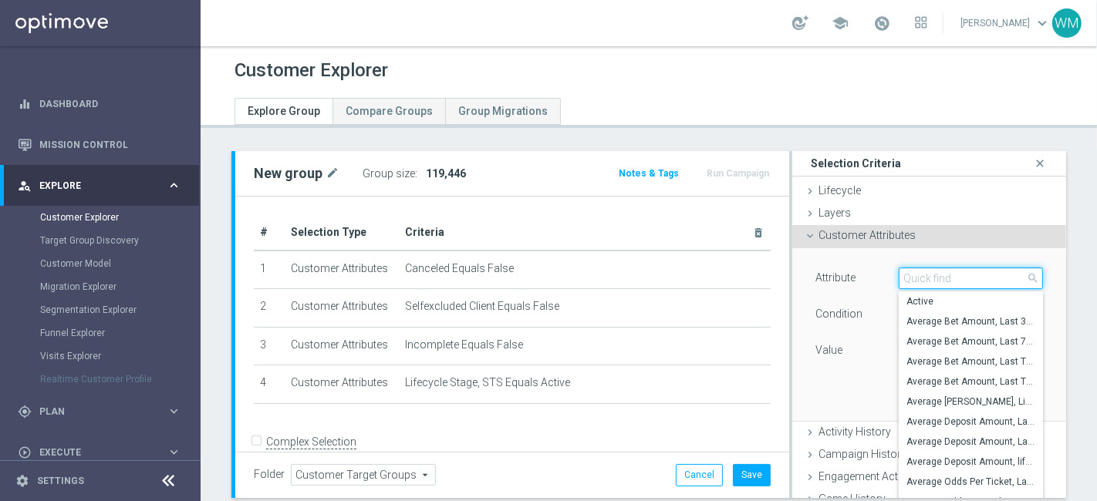
click at [789, 278] on input "search" at bounding box center [971, 279] width 144 height 22
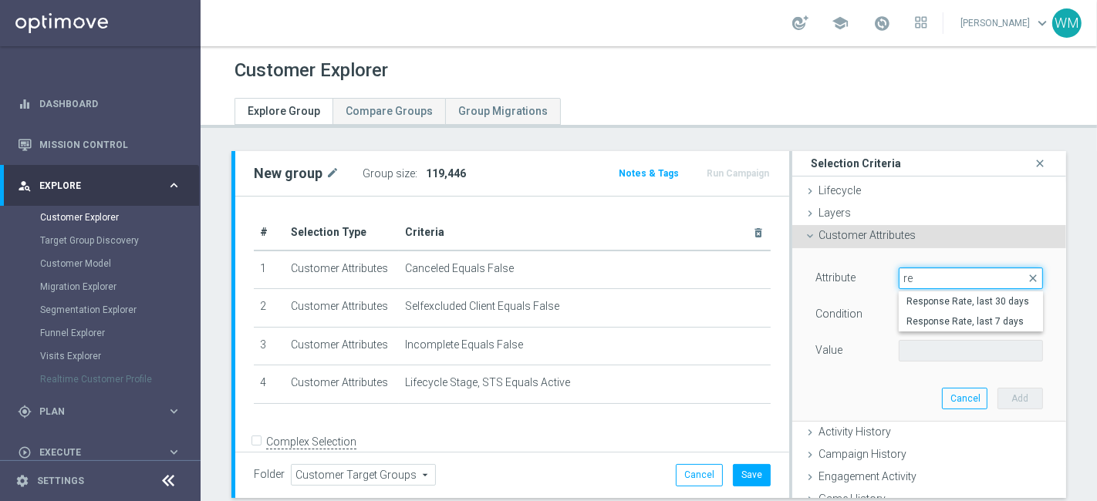
type input "r"
type input "b"
type input "marketing"
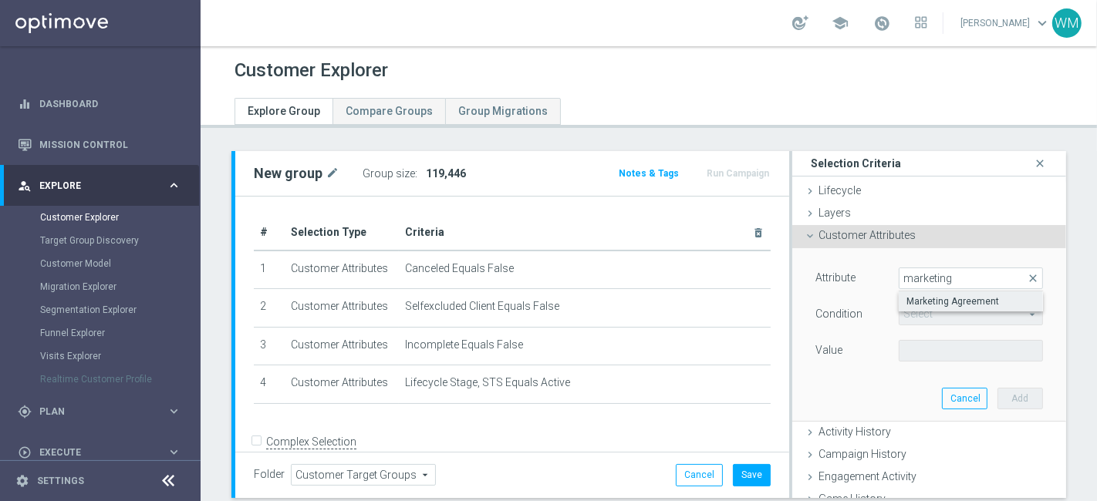
click at [789, 301] on span "Marketing Agreement" at bounding box center [971, 301] width 129 height 12
type input "Marketing Agreement"
type input "Equals"
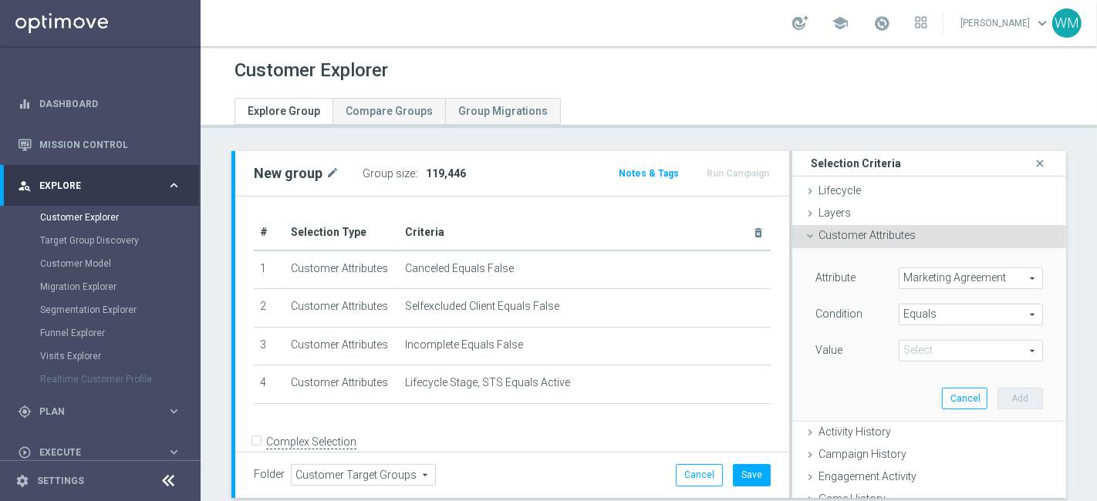
click at [789, 349] on span at bounding box center [971, 351] width 143 height 20
click at [789, 360] on span "True" at bounding box center [971, 414] width 129 height 12
type input "True"
click at [789, 360] on button "Add" at bounding box center [1021, 399] width 46 height 22
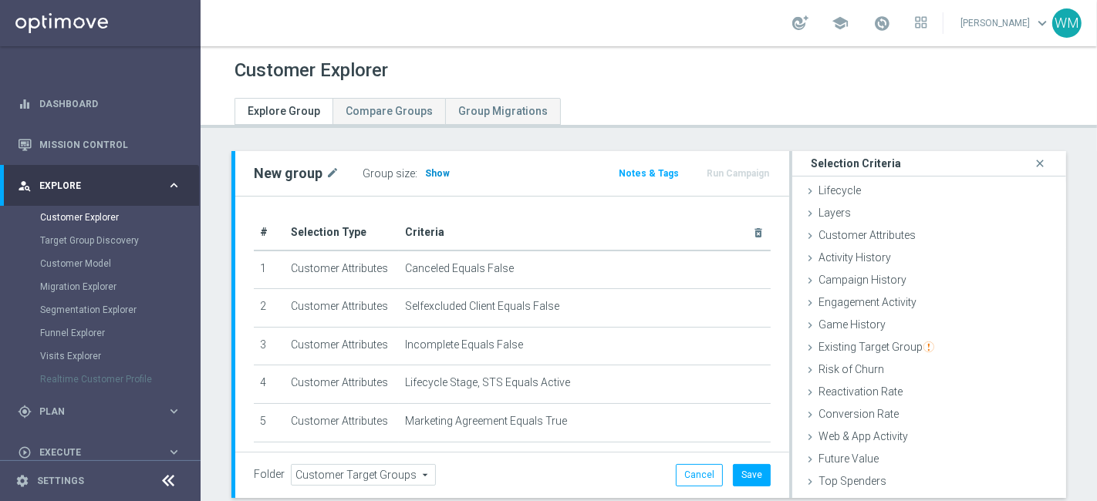
click at [441, 171] on span "Show" at bounding box center [437, 173] width 25 height 11
click at [322, 173] on div "New group mode_edit" at bounding box center [297, 173] width 86 height 19
click at [329, 171] on icon "mode_edit" at bounding box center [333, 173] width 14 height 19
type input "W"
type input "restrictions_test_crm"
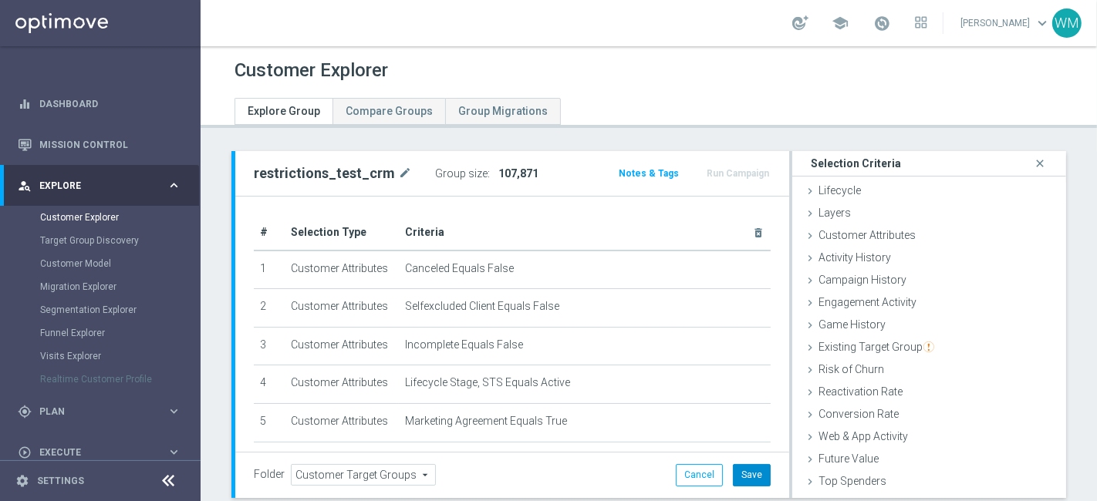
click at [760, 360] on button "Save" at bounding box center [752, 475] width 38 height 22
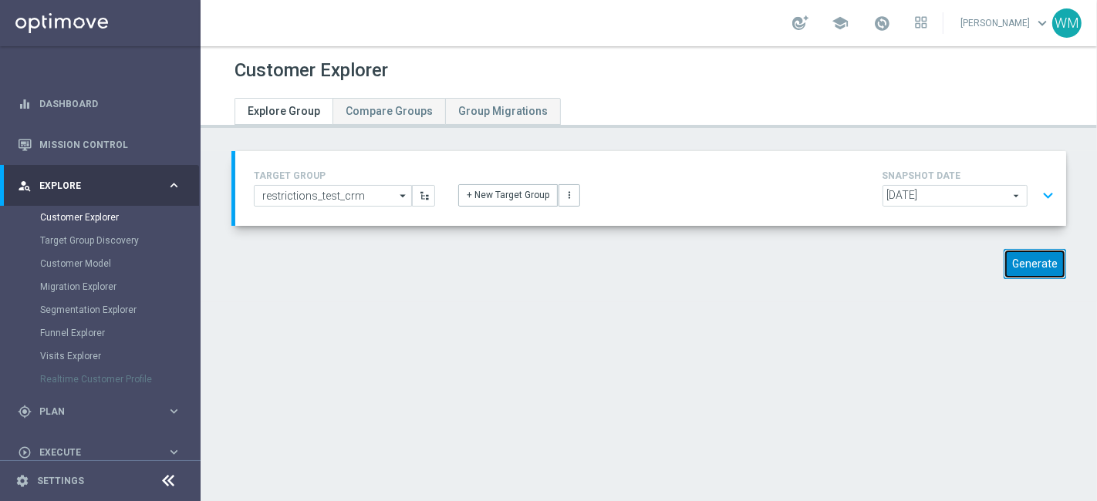
click at [789, 264] on button "Generate" at bounding box center [1035, 264] width 62 height 30
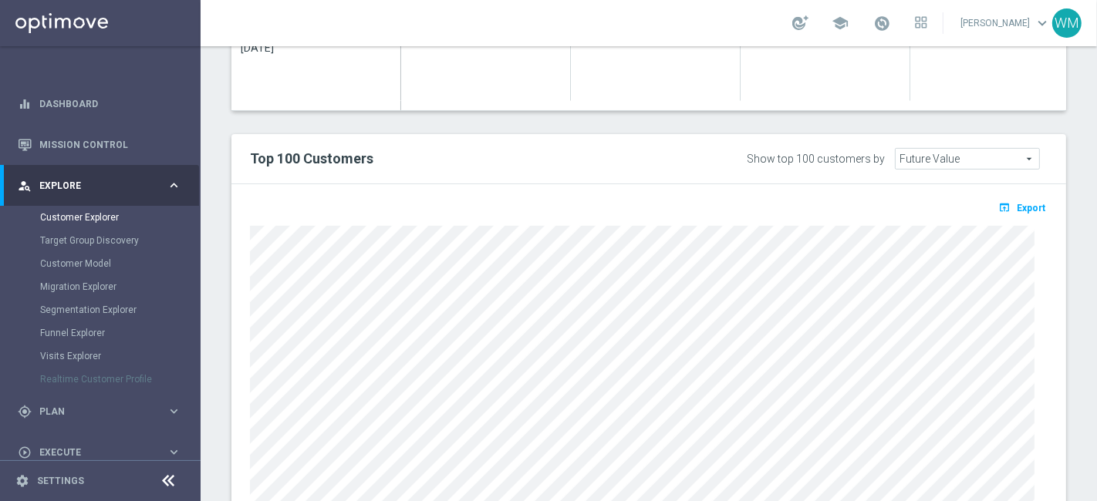
scroll to position [592, 0]
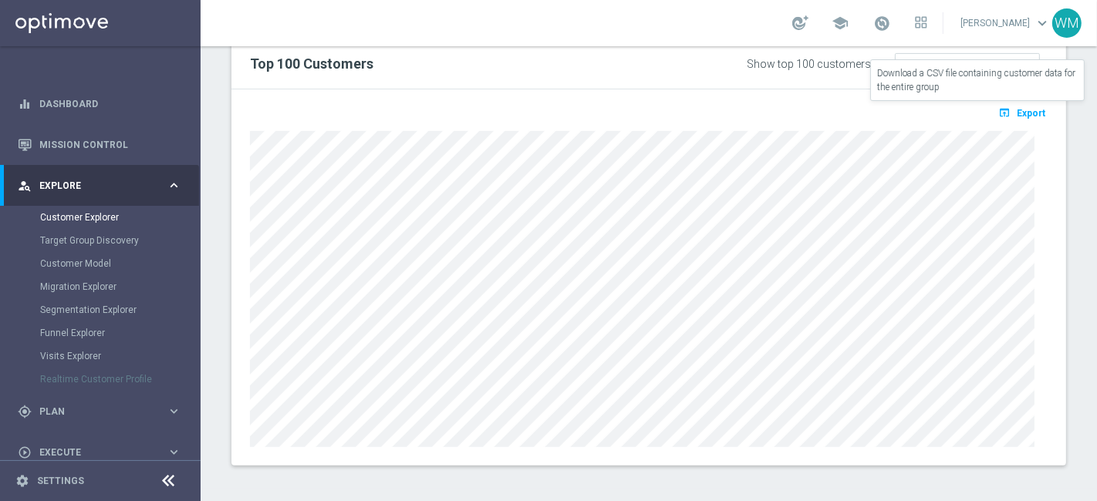
click at [789, 111] on span "Export" at bounding box center [1031, 113] width 29 height 11
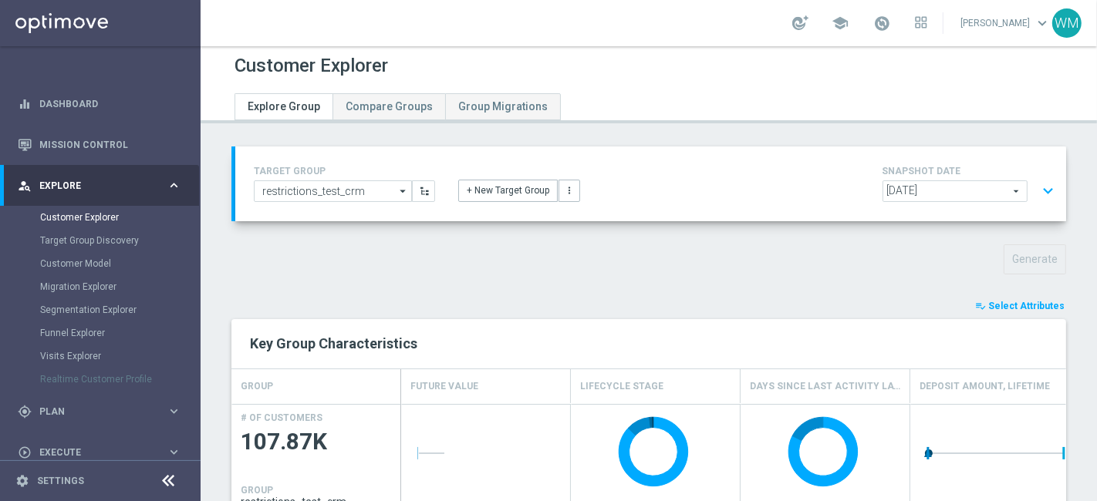
scroll to position [0, 0]
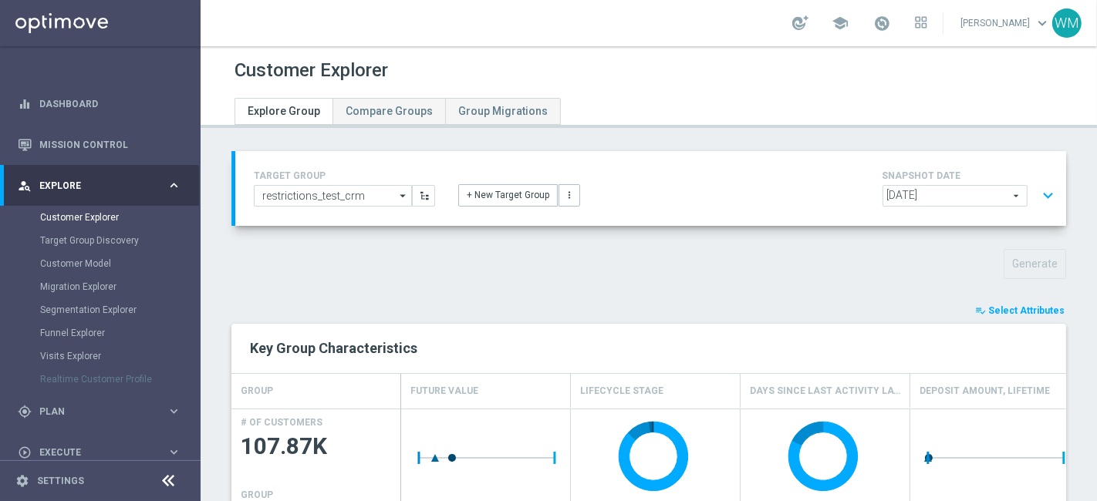
click at [711, 252] on div "Generate" at bounding box center [649, 264] width 858 height 30
click at [789, 194] on button "expand_more" at bounding box center [1048, 195] width 22 height 29
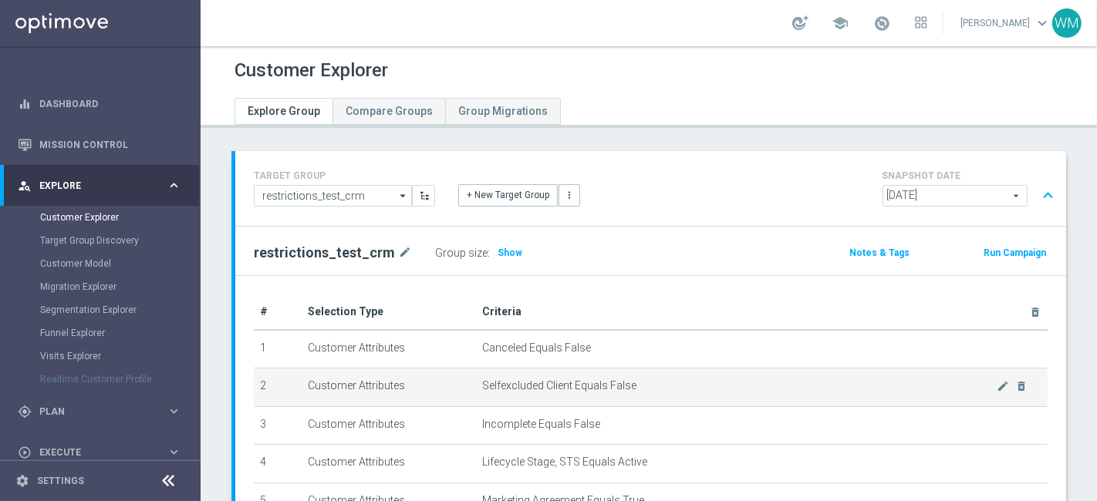
scroll to position [77, 0]
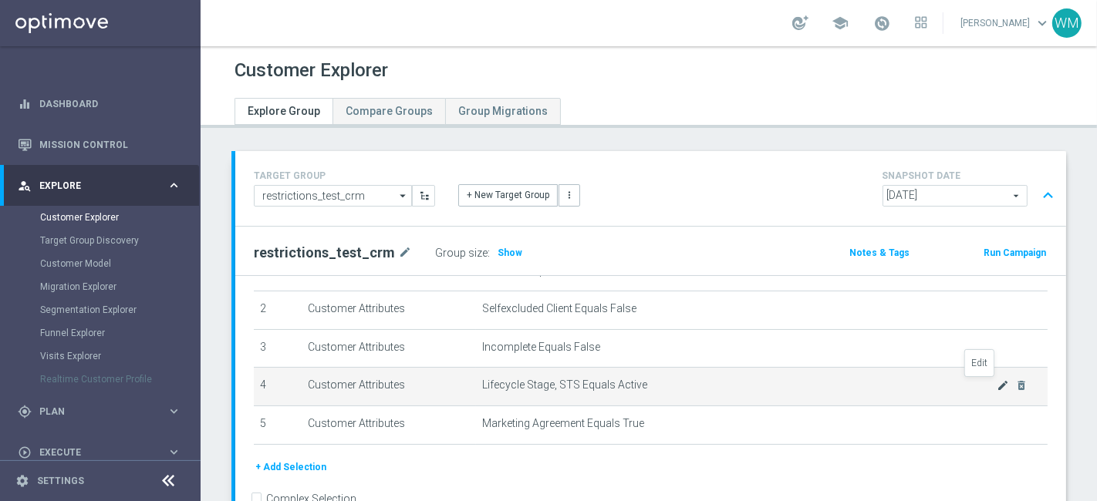
click at [789, 360] on icon "mode_edit" at bounding box center [1003, 386] width 12 height 12
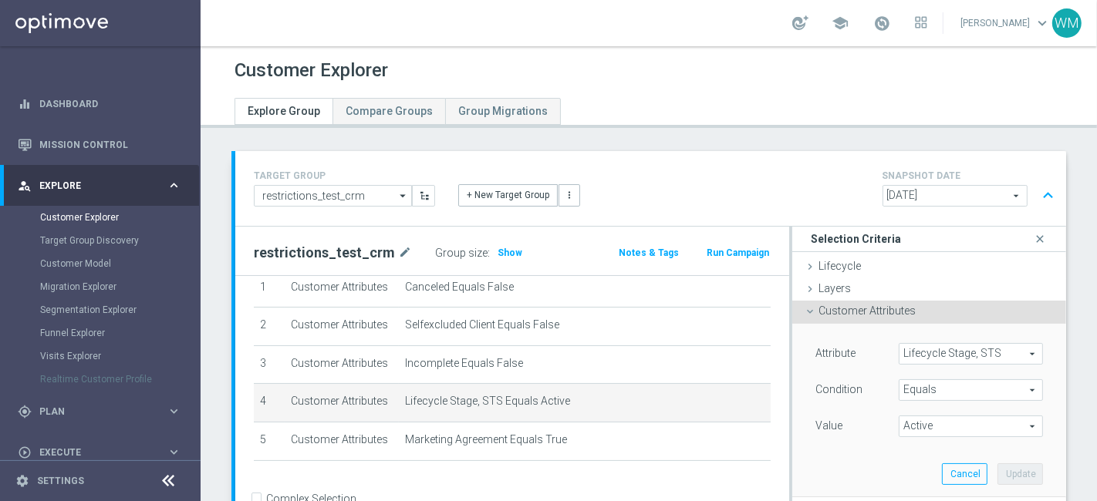
click at [789, 349] on span "Lifecycle Stage, STS" at bounding box center [971, 354] width 143 height 20
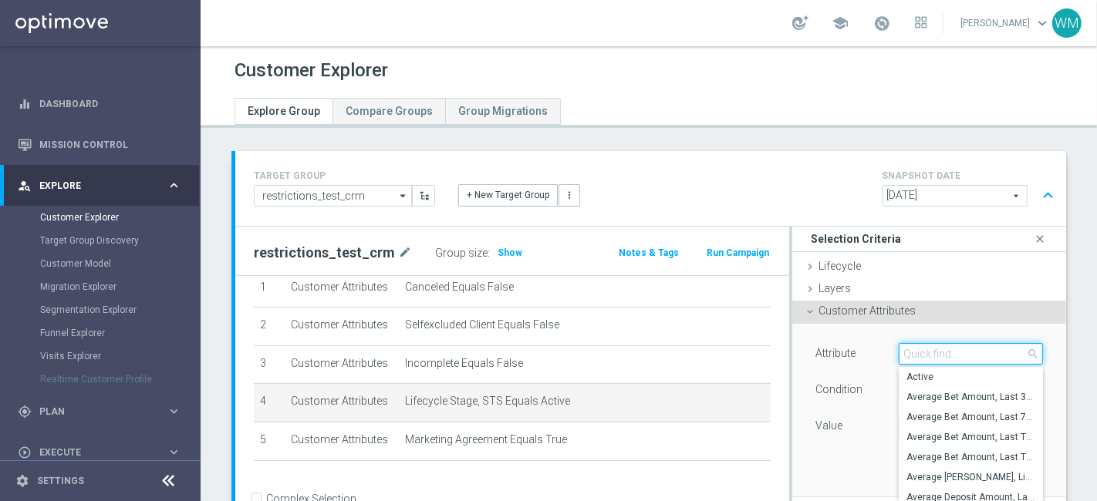
click at [789, 349] on input "search" at bounding box center [971, 354] width 144 height 22
paste input "stage deposit"
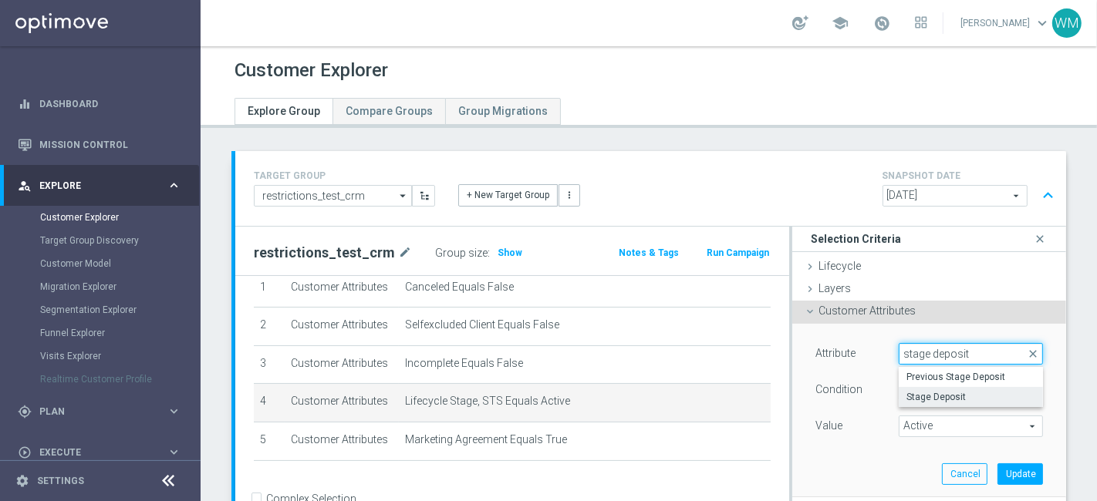
type input "stage deposit"
click at [789, 360] on label "Stage Deposit" at bounding box center [971, 397] width 144 height 20
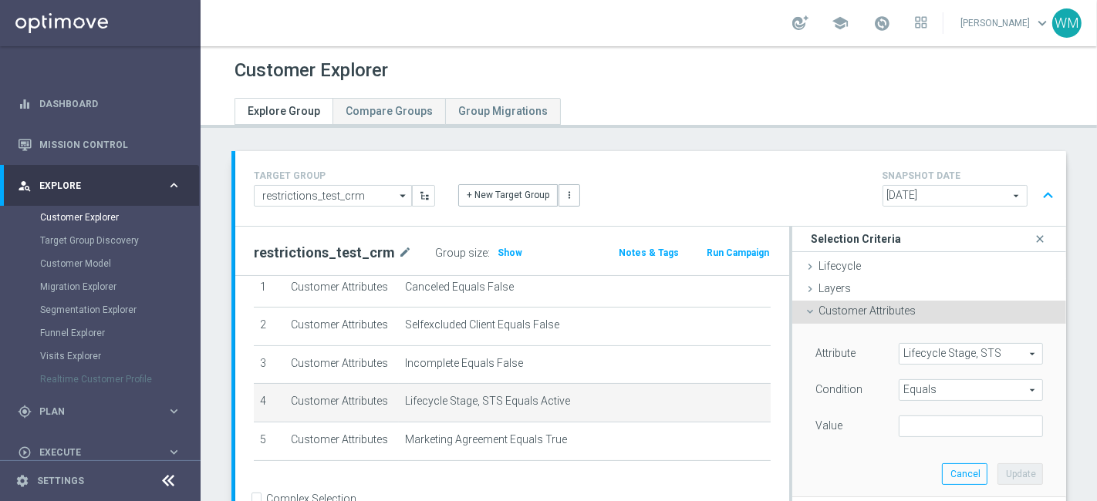
type input "Stage Deposit"
click at [789, 360] on span "Equals" at bounding box center [971, 390] width 143 height 20
click at [789, 360] on div "Condition" at bounding box center [845, 392] width 83 height 25
click at [789, 360] on input "text" at bounding box center [971, 427] width 144 height 22
type input "Active"
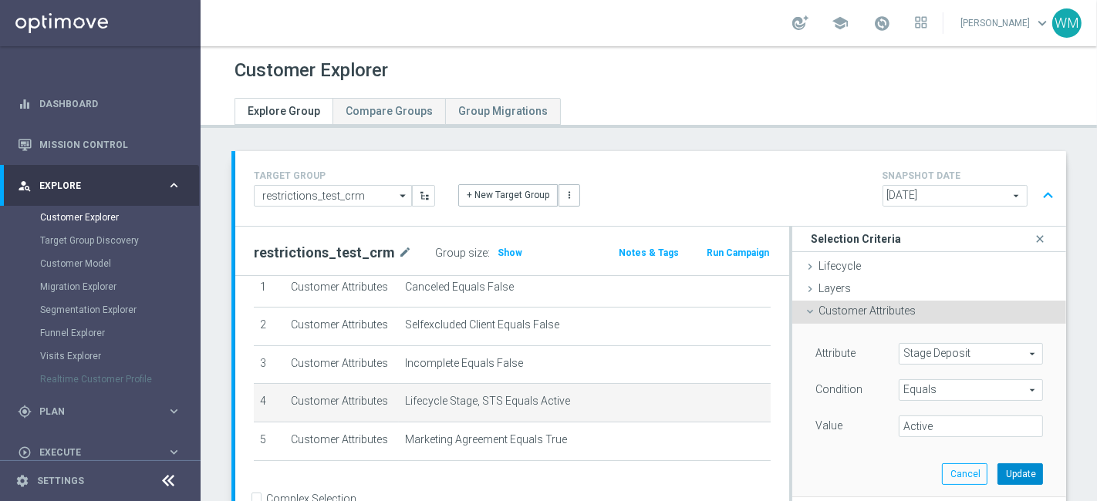
click at [789, 360] on button "Update" at bounding box center [1021, 475] width 46 height 22
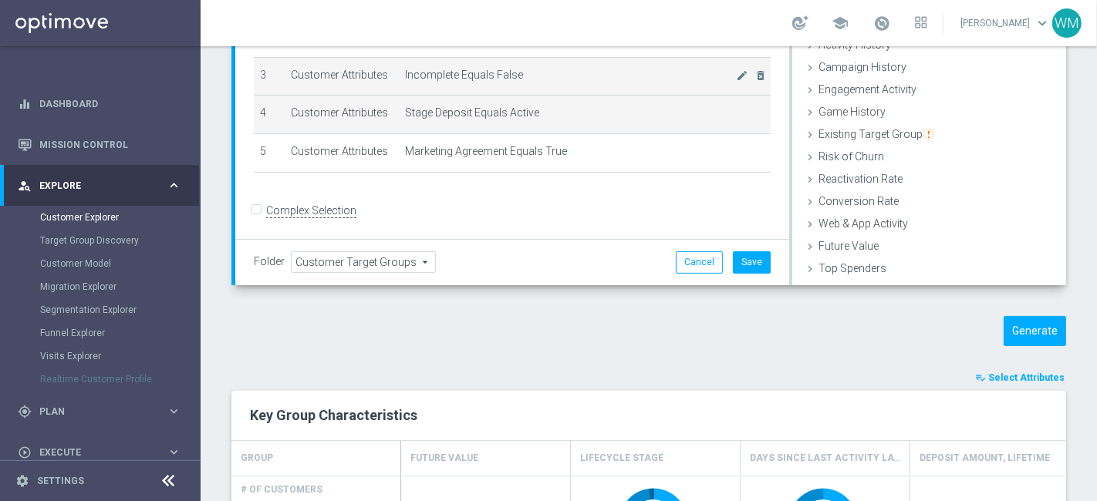
scroll to position [289, 0]
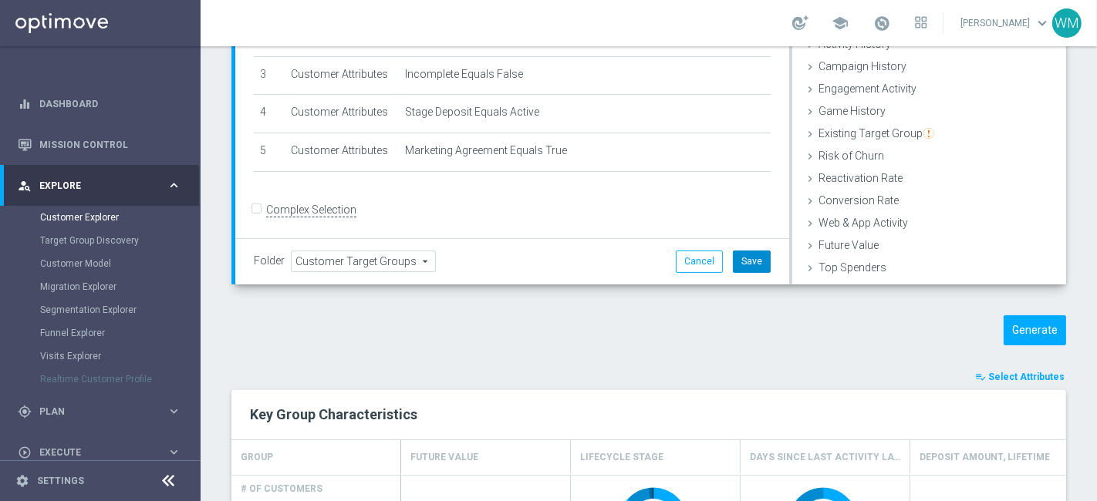
click at [741, 265] on button "Save" at bounding box center [752, 262] width 38 height 22
click at [789, 334] on button "Generate" at bounding box center [1035, 331] width 62 height 30
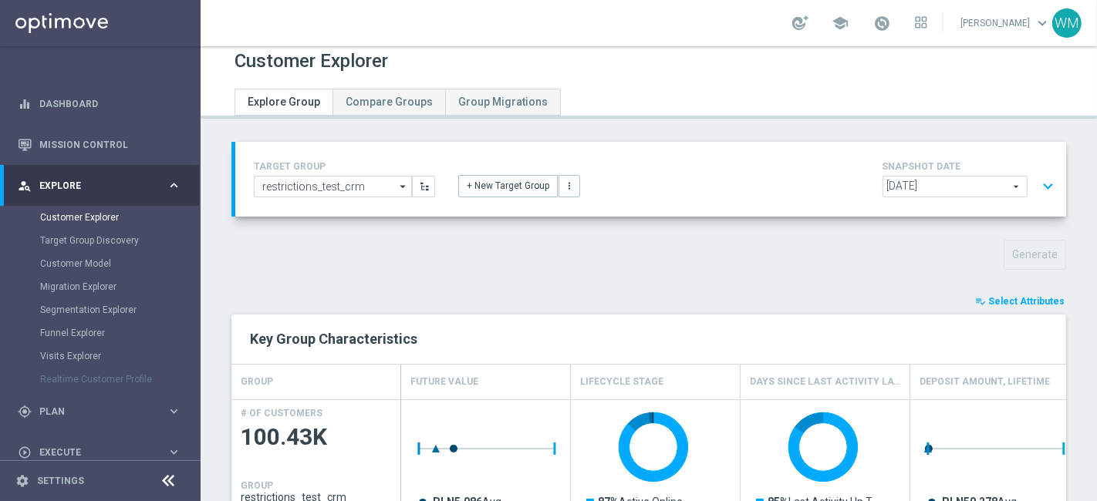
scroll to position [8, 0]
click at [789, 186] on button "expand_more" at bounding box center [1048, 187] width 22 height 29
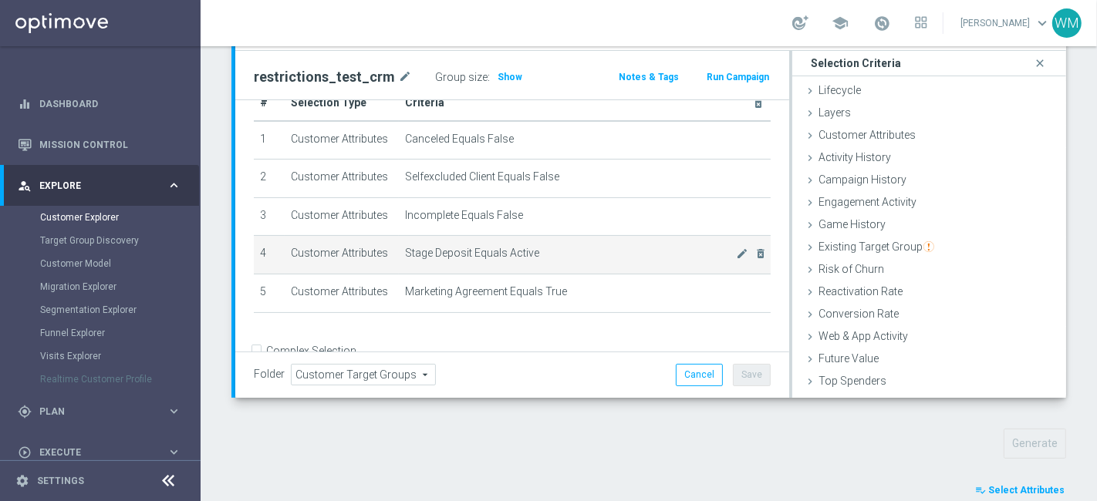
scroll to position [0, 0]
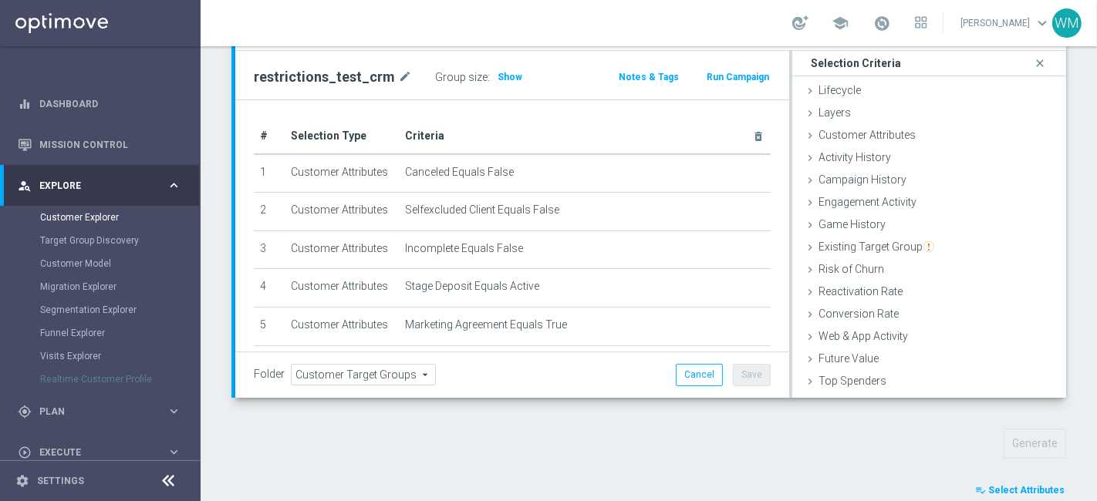
click at [341, 73] on h2 "restrictions_test_crm" at bounding box center [324, 77] width 141 height 19
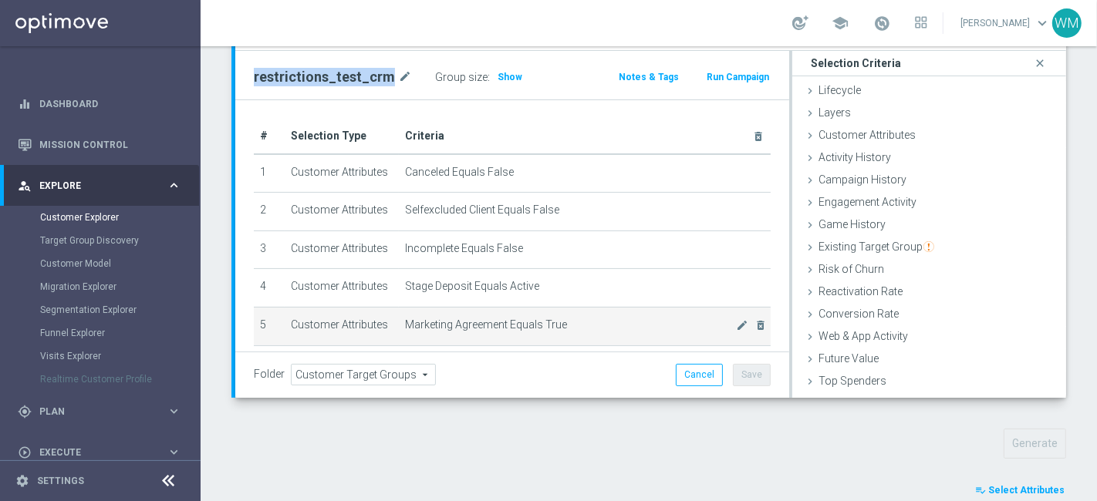
copy div "restrictions_test_crm"
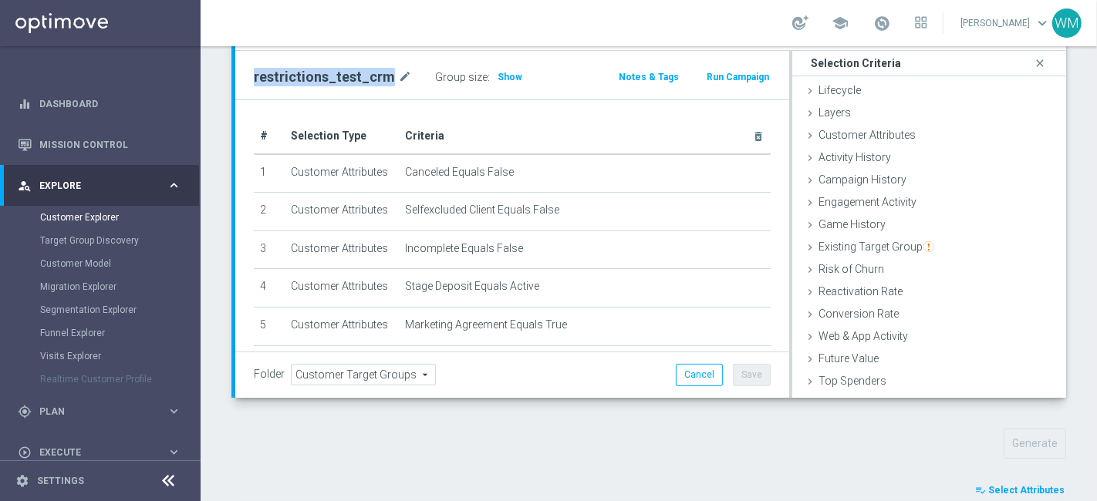
click at [326, 73] on h2 "restrictions_test_crm" at bounding box center [324, 77] width 141 height 19
click at [498, 72] on span "Show" at bounding box center [510, 77] width 25 height 11
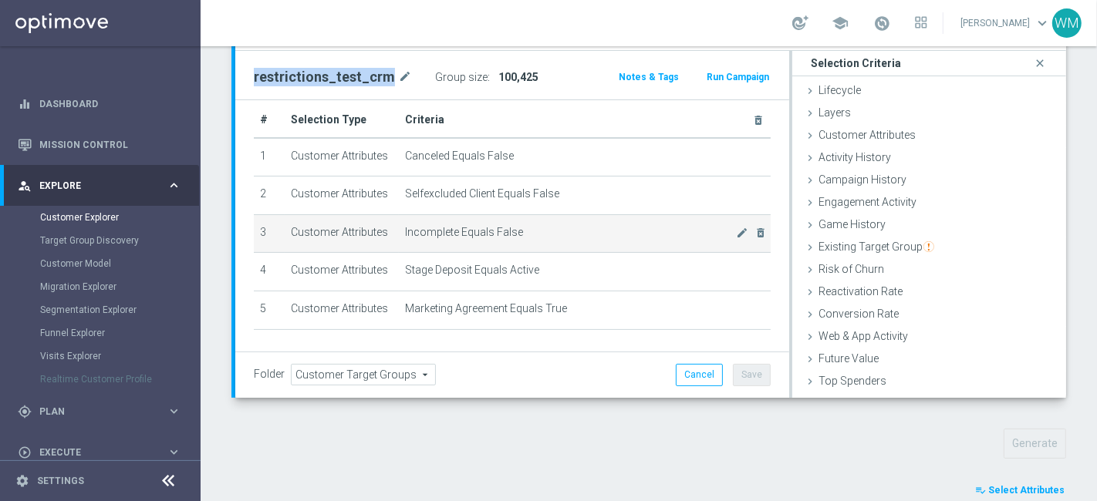
scroll to position [17, 0]
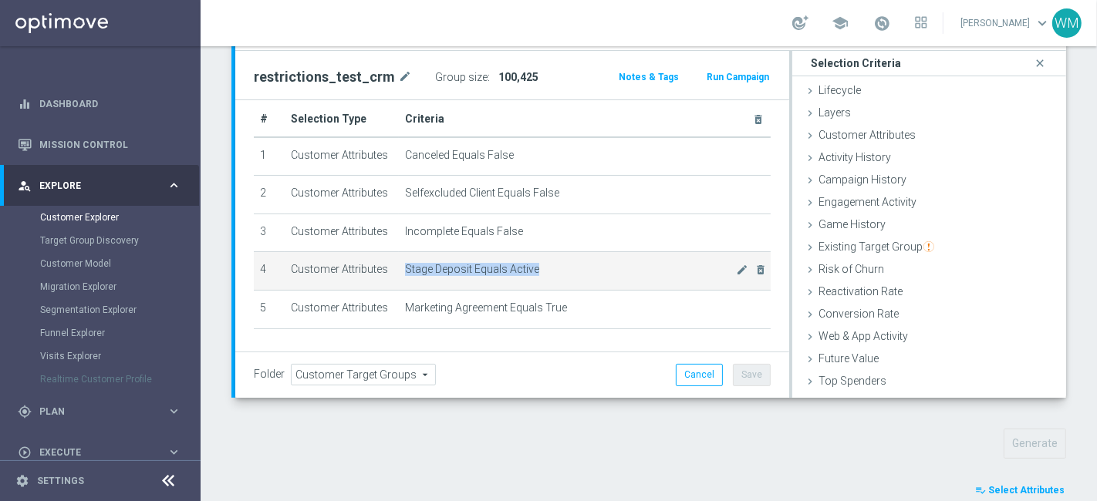
drag, startPoint x: 397, startPoint y: 270, endPoint x: 584, endPoint y: 283, distance: 187.9
click at [584, 283] on td "Stage Deposit Equals Active mode_edit delete_forever" at bounding box center [585, 271] width 372 height 39
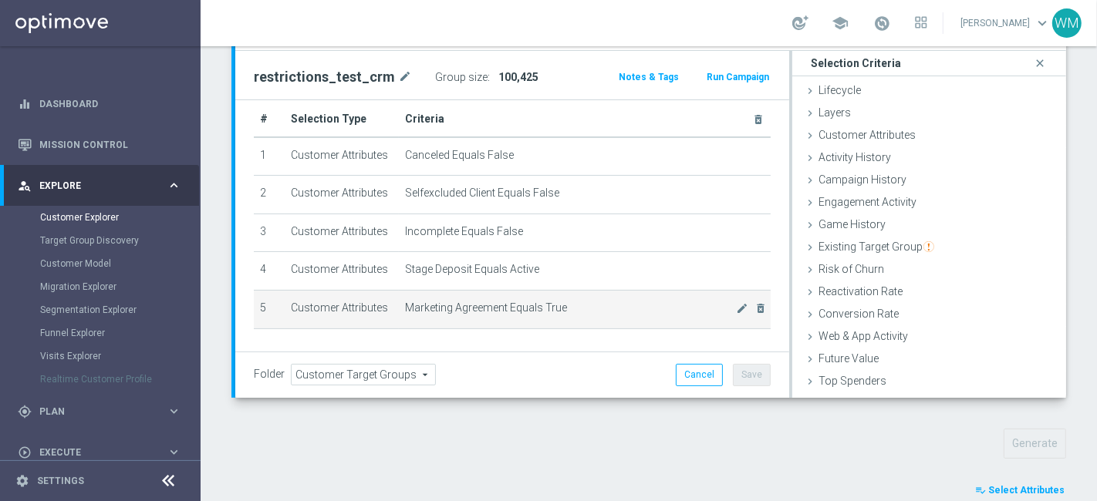
click at [582, 296] on td "Marketing Agreement Equals True mode_edit delete_forever" at bounding box center [585, 309] width 372 height 39
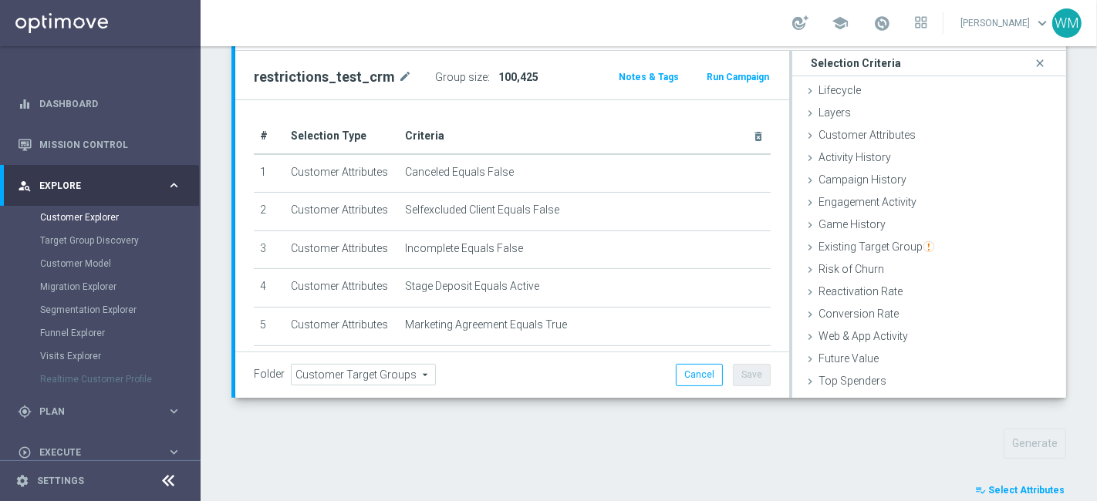
click at [505, 75] on span "100,425" at bounding box center [518, 77] width 40 height 12
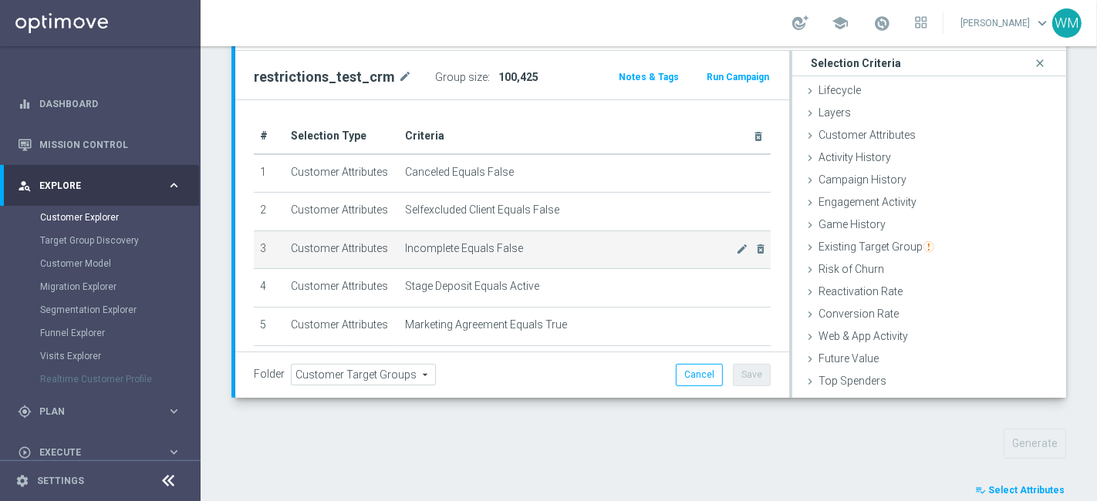
copy span "100,425"
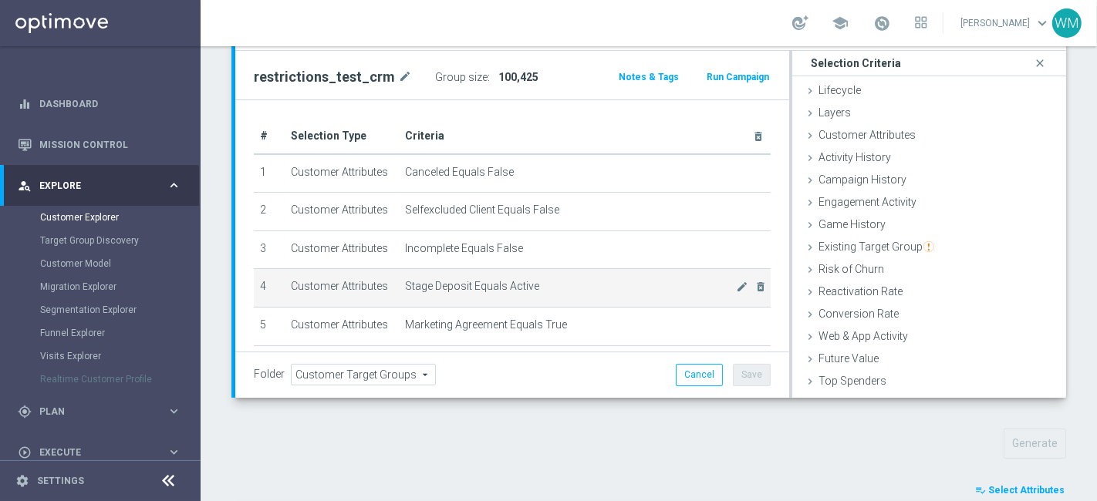
scroll to position [61, 0]
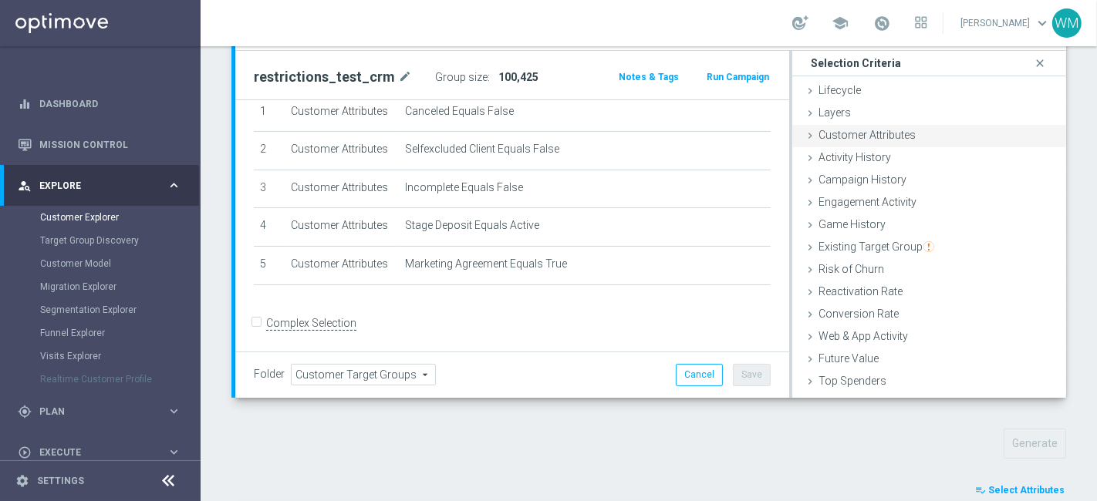
click at [789, 137] on span "Customer Attributes" at bounding box center [867, 135] width 97 height 12
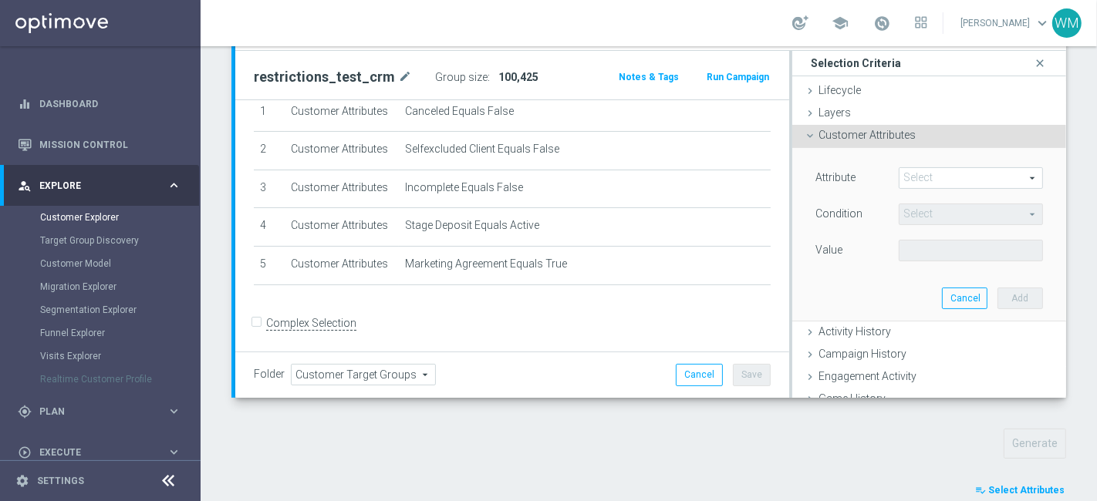
click at [789, 174] on span at bounding box center [971, 178] width 143 height 20
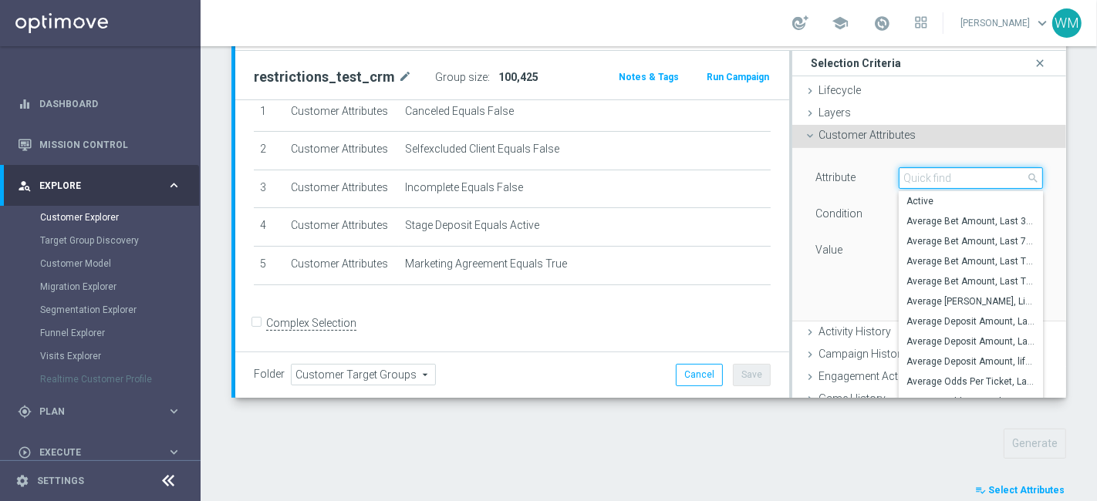
click at [789, 174] on input "search" at bounding box center [971, 178] width 144 height 22
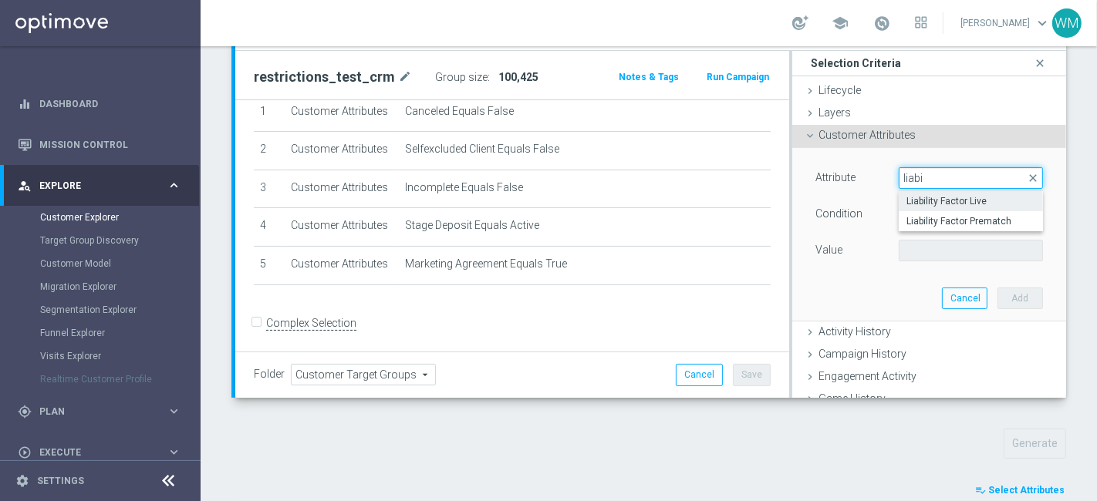
type input "liabi"
click at [789, 195] on span "Liability Factor Live" at bounding box center [971, 201] width 129 height 12
type input "Liability Factor Live"
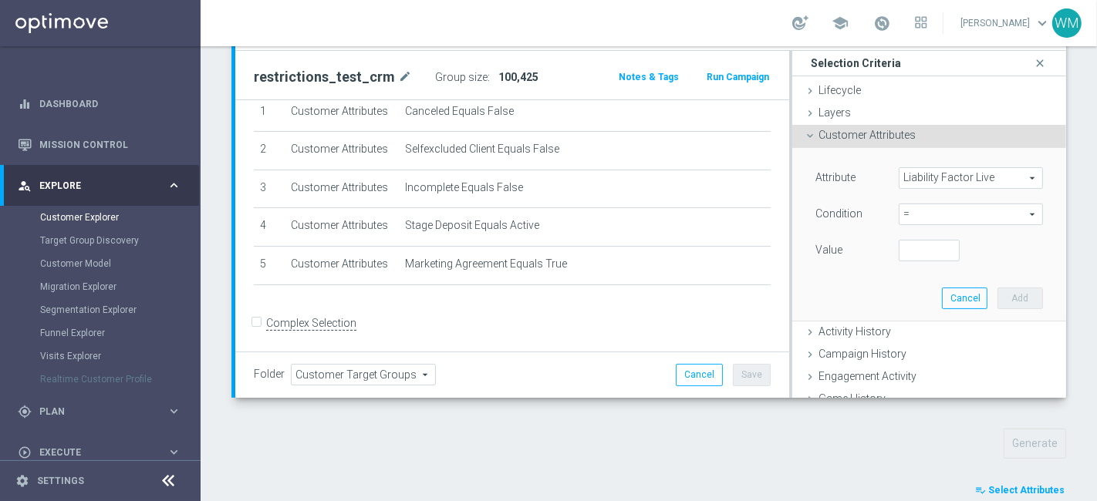
click at [789, 204] on span "=" at bounding box center [971, 214] width 143 height 20
click at [789, 340] on span ">=" at bounding box center [971, 338] width 129 height 12
type input ">="
click at [789, 254] on input "number" at bounding box center [929, 251] width 60 height 22
type input "0"
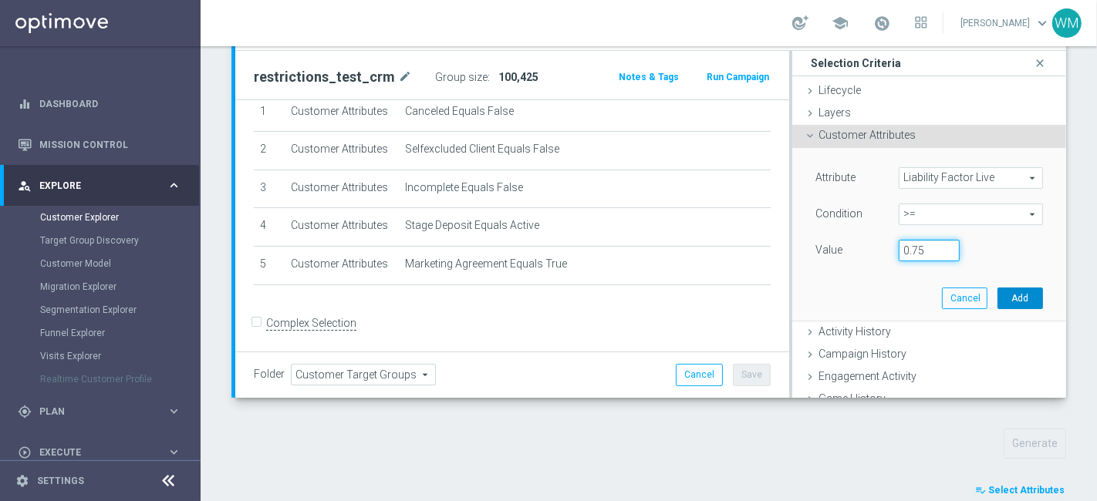
type input "0.75"
click at [789, 294] on button "Add" at bounding box center [1021, 299] width 46 height 22
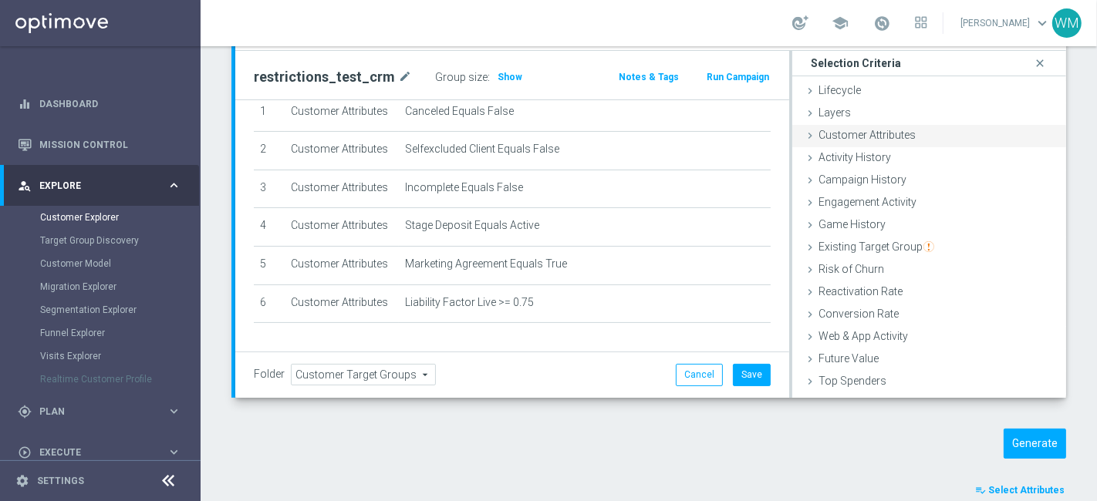
click at [789, 133] on span "Customer Attributes" at bounding box center [867, 135] width 97 height 12
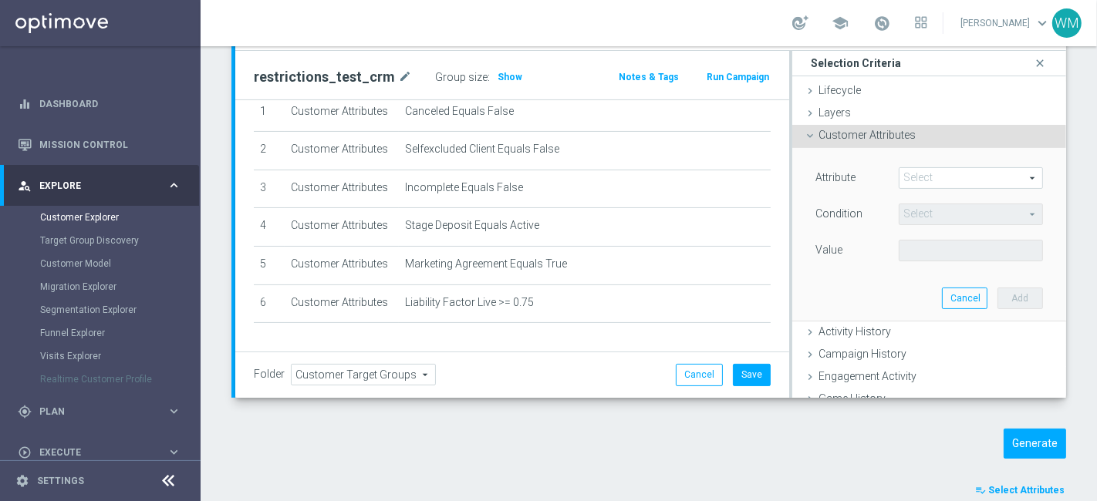
click at [789, 188] on div "Attribute Select arrow_drop_down search" at bounding box center [929, 179] width 251 height 25
click at [789, 186] on span at bounding box center [971, 178] width 143 height 20
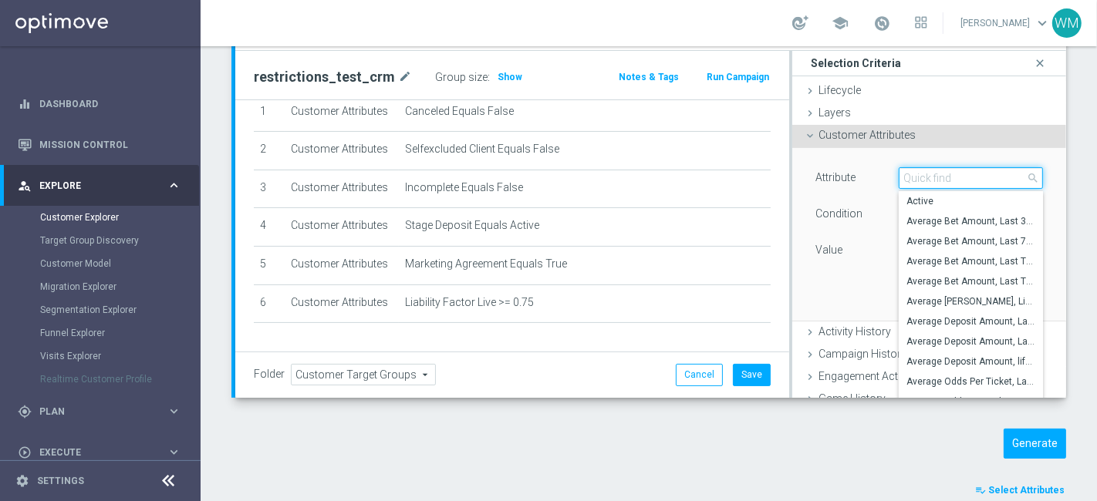
click at [789, 184] on input "search" at bounding box center [971, 178] width 144 height 22
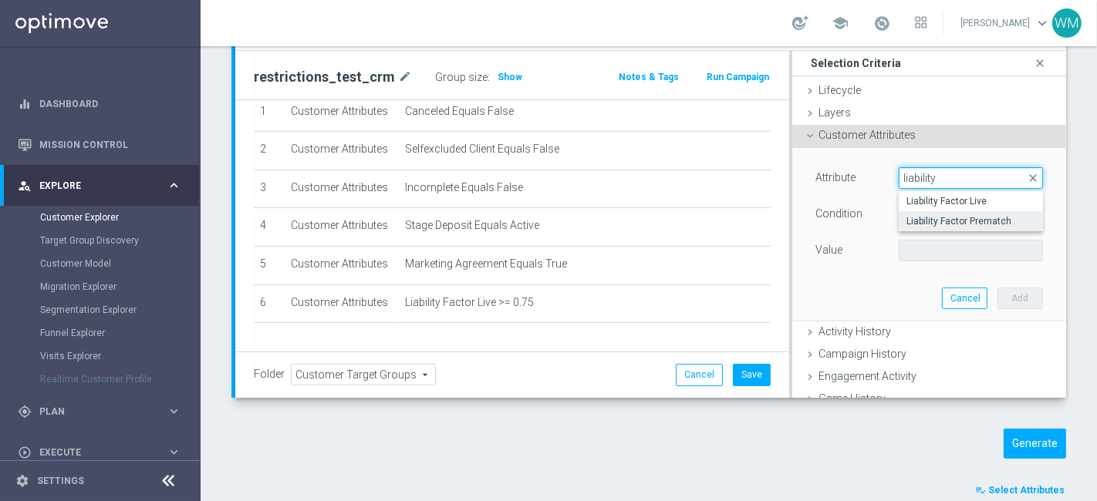
type input "liability"
click at [789, 221] on span "Liability Factor Prematch" at bounding box center [971, 221] width 129 height 12
type input "Liability Factor Prematch"
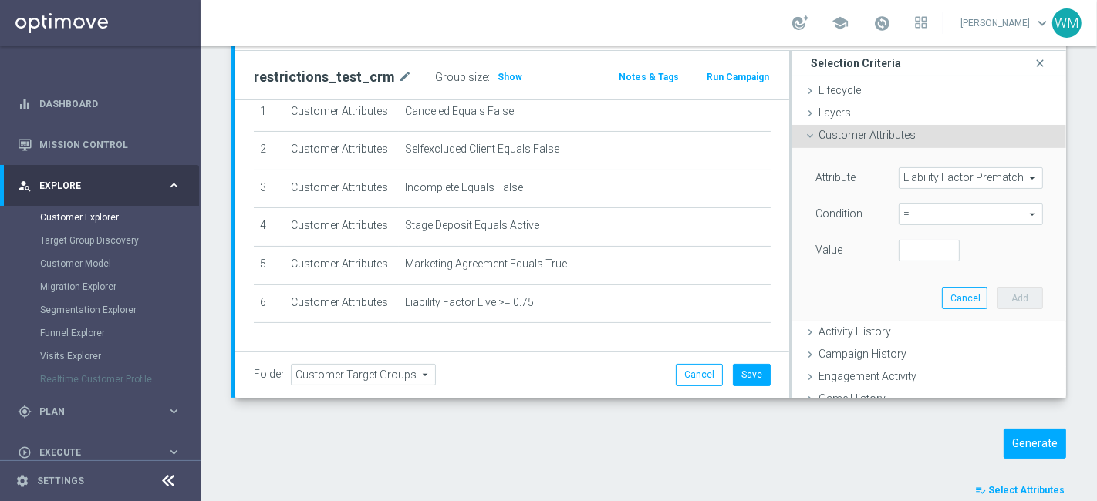
click at [789, 213] on span "=" at bounding box center [971, 214] width 143 height 20
click at [789, 340] on span ">=" at bounding box center [971, 338] width 129 height 12
type input ">="
click at [789, 252] on input "number" at bounding box center [929, 251] width 60 height 22
type input "0"
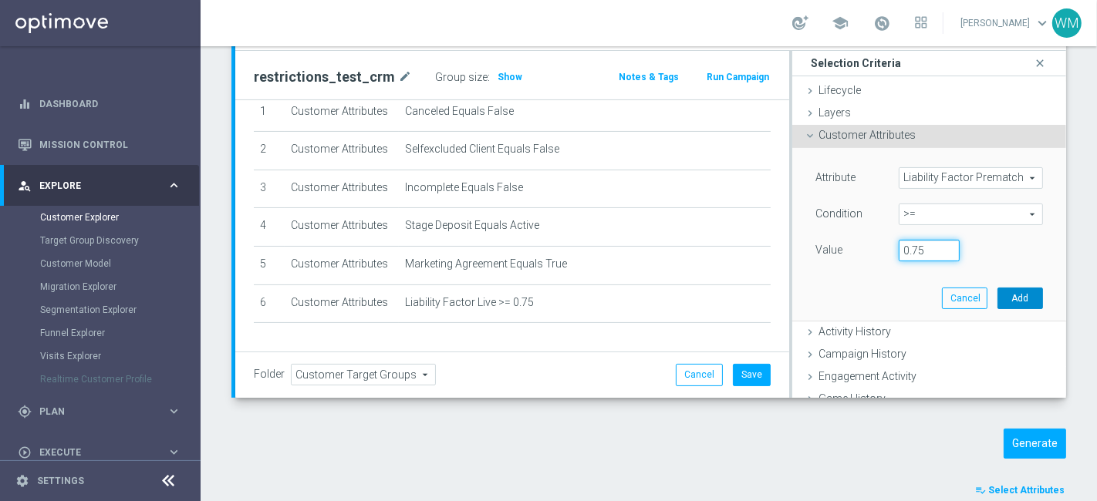
type input "0.75"
click at [789, 294] on button "Add" at bounding box center [1021, 299] width 46 height 22
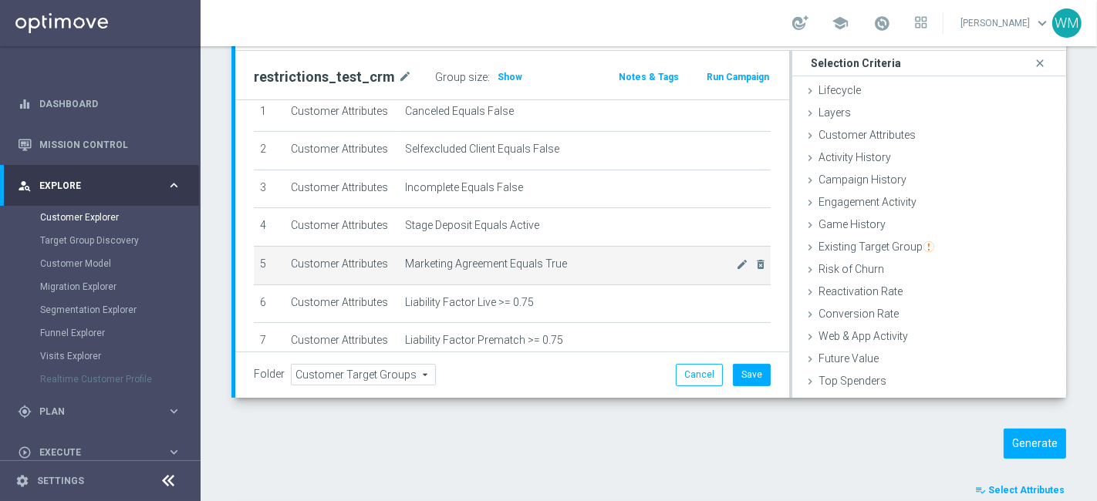
scroll to position [0, 0]
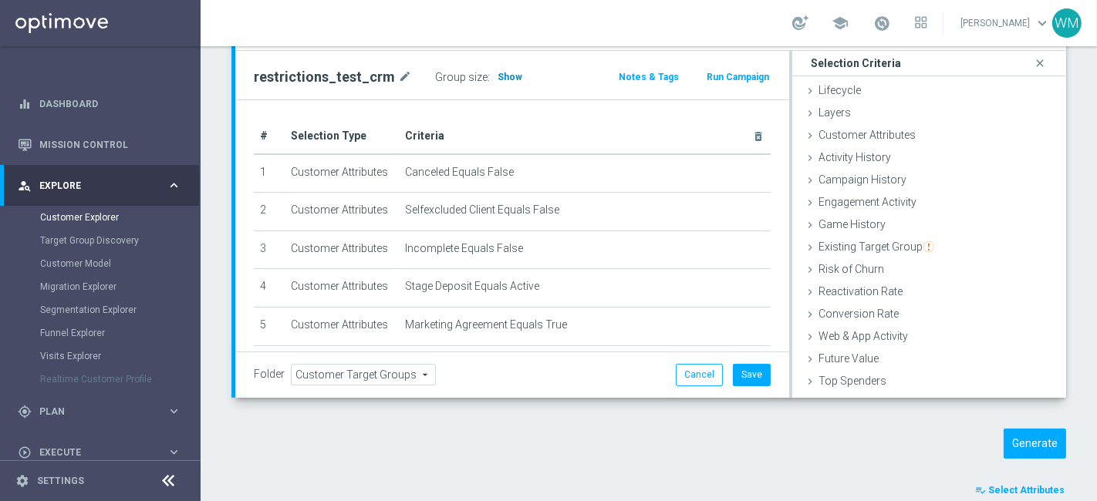
click at [498, 77] on span "Show" at bounding box center [510, 77] width 25 height 11
